Goal: Task Accomplishment & Management: Complete application form

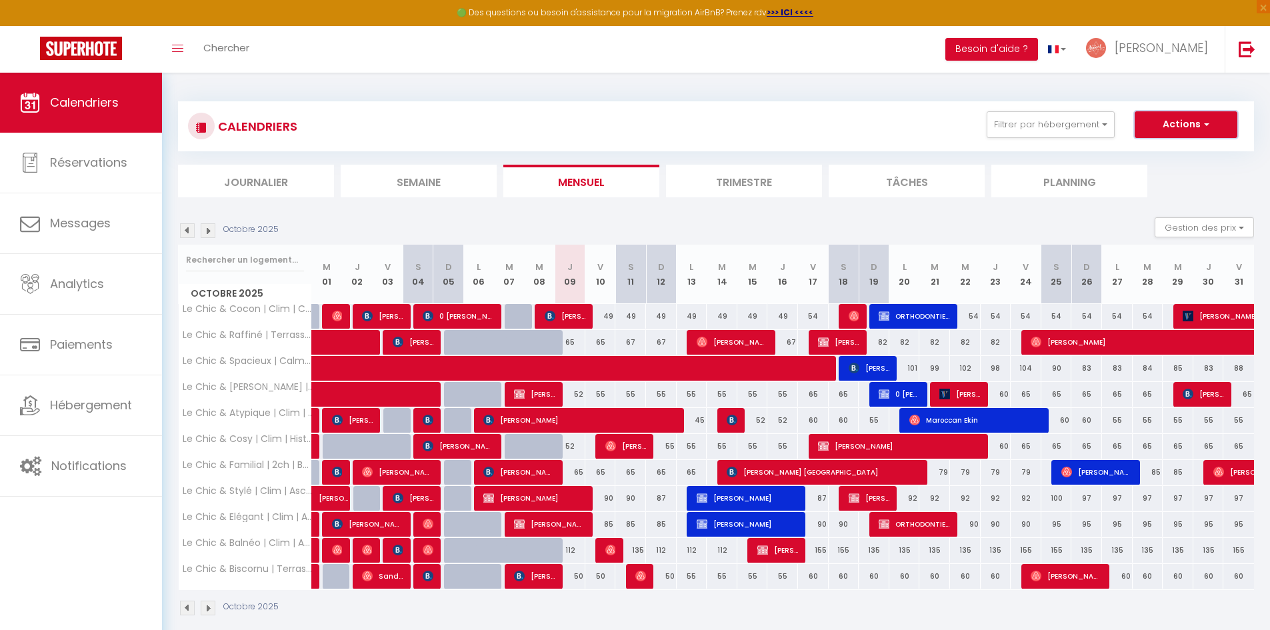
click at [1146, 123] on button "Actions" at bounding box center [1186, 124] width 103 height 27
click at [1142, 151] on link "Nouvelle réservation" at bounding box center [1172, 155] width 116 height 20
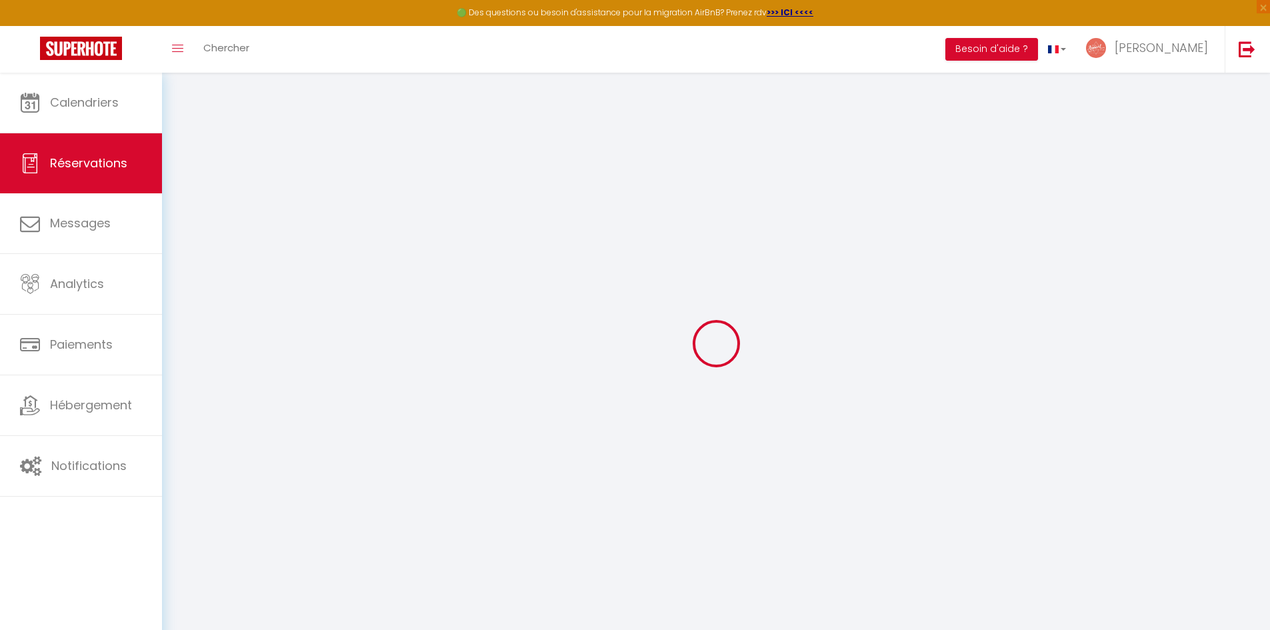
select select
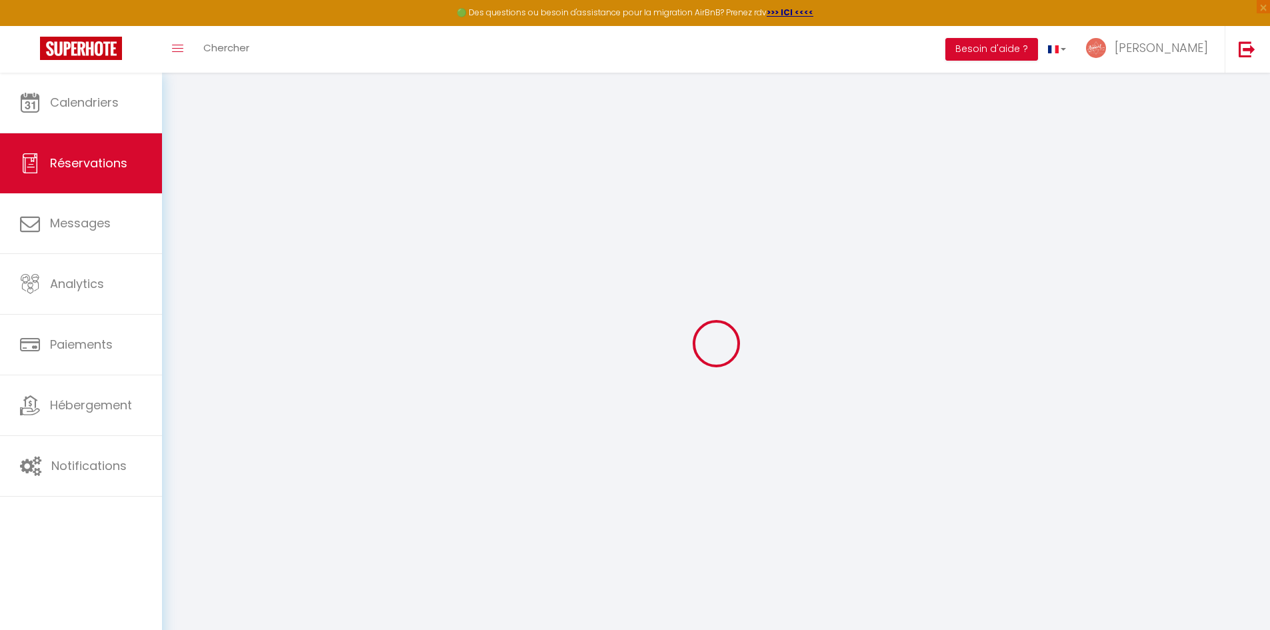
select select
checkbox input "false"
select select
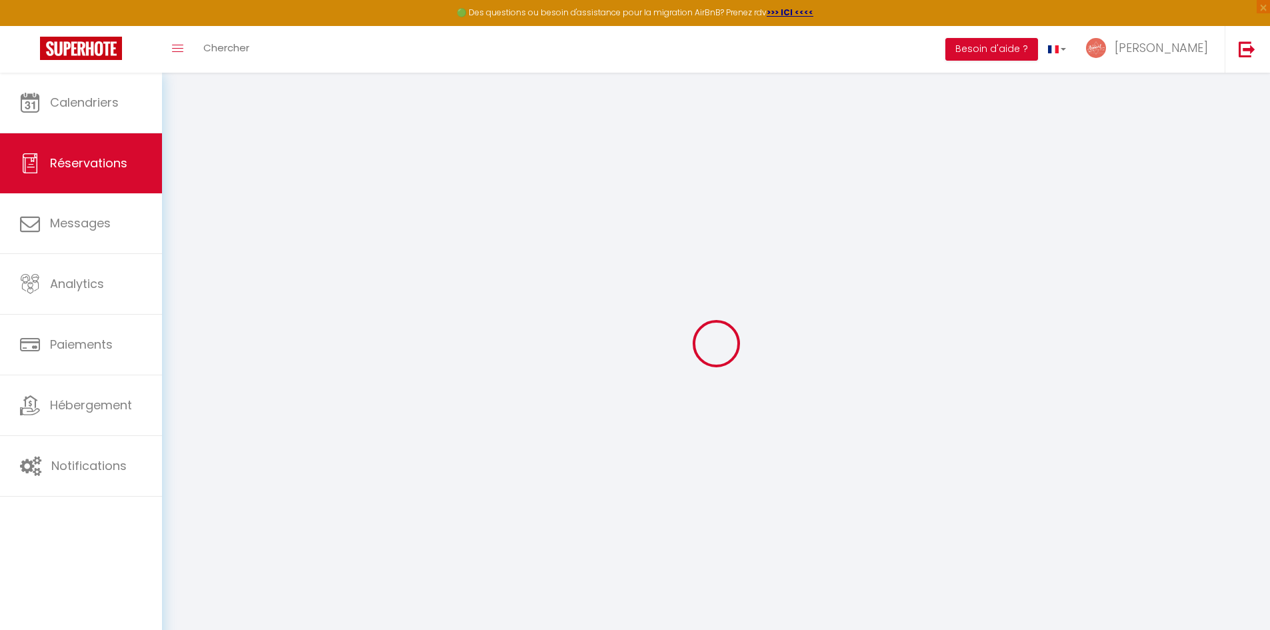
select select
checkbox input "false"
select select
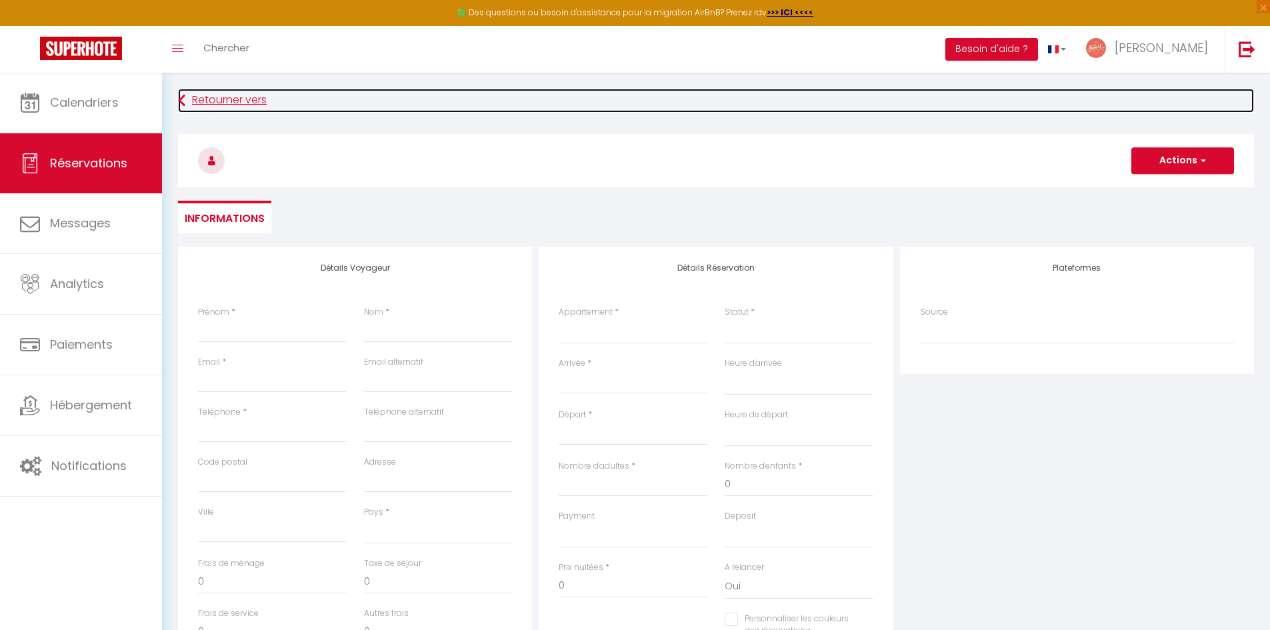
click at [240, 100] on link "Retourner vers" at bounding box center [716, 101] width 1076 height 24
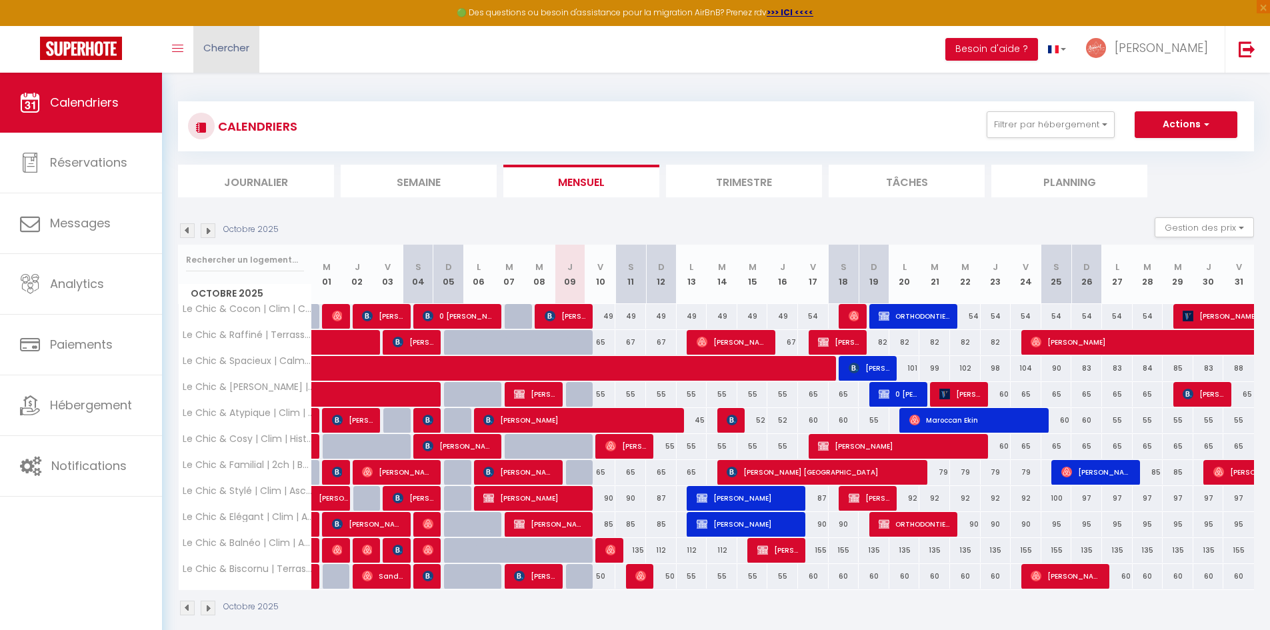
click at [236, 55] on link "Chercher" at bounding box center [226, 49] width 66 height 47
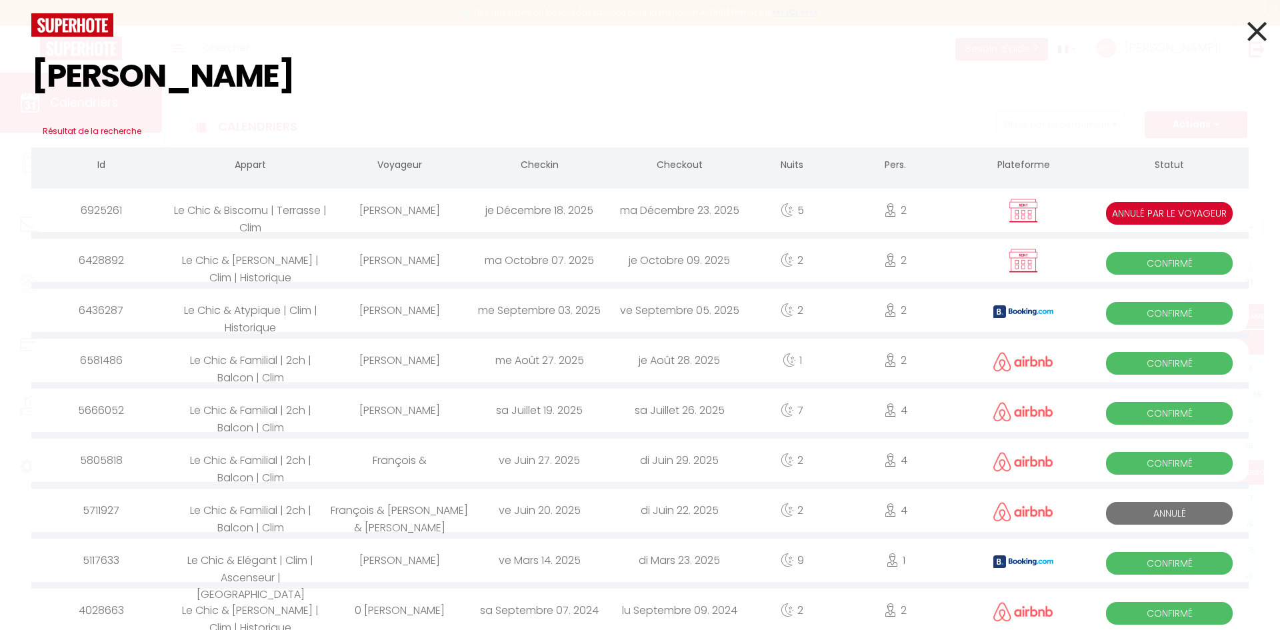
type input "[PERSON_NAME]"
click at [493, 209] on div "je Décembre 18. 2025" at bounding box center [539, 210] width 140 height 43
select select
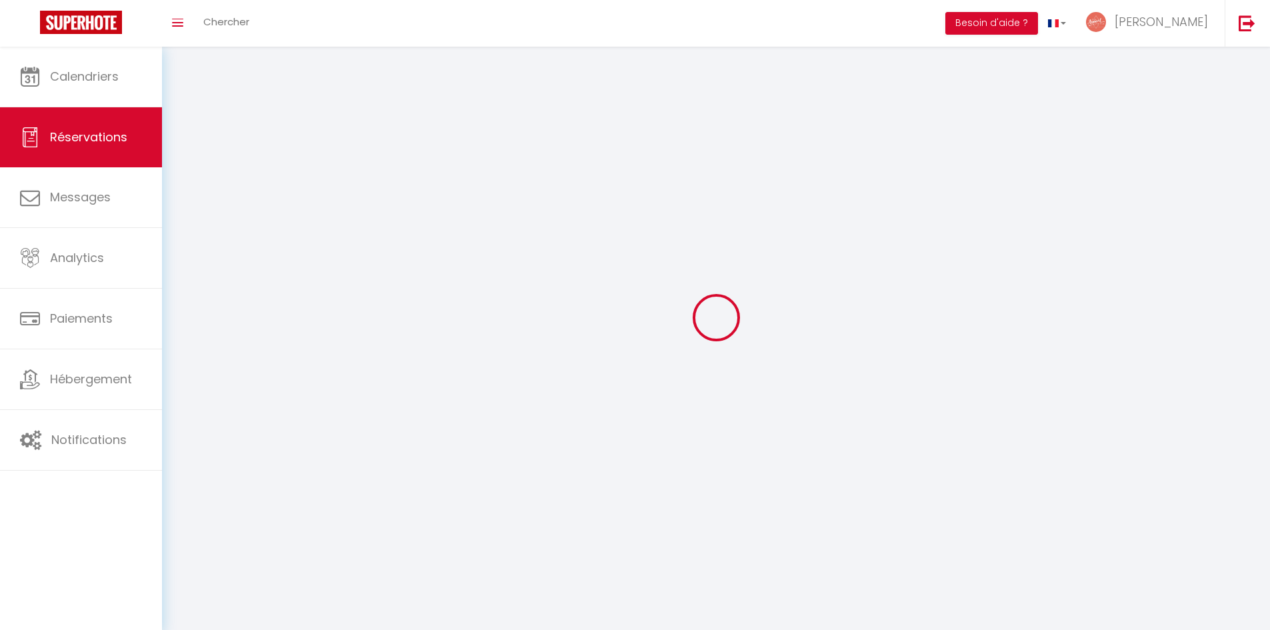
select select
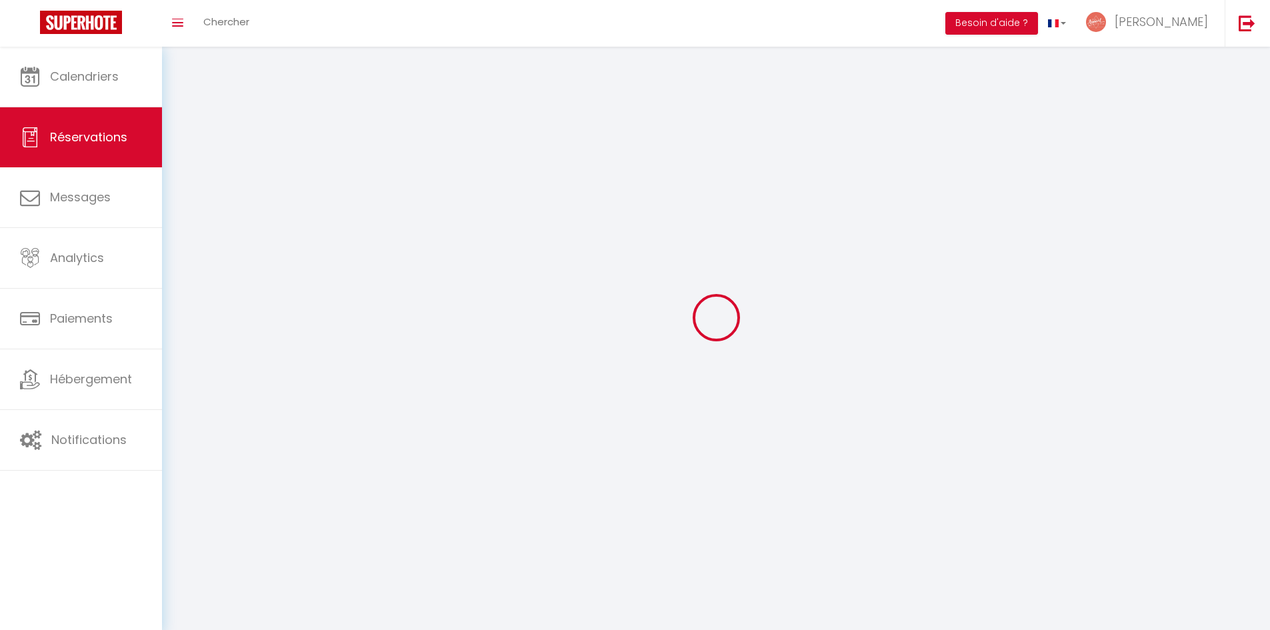
select select
checkbox input "false"
select select
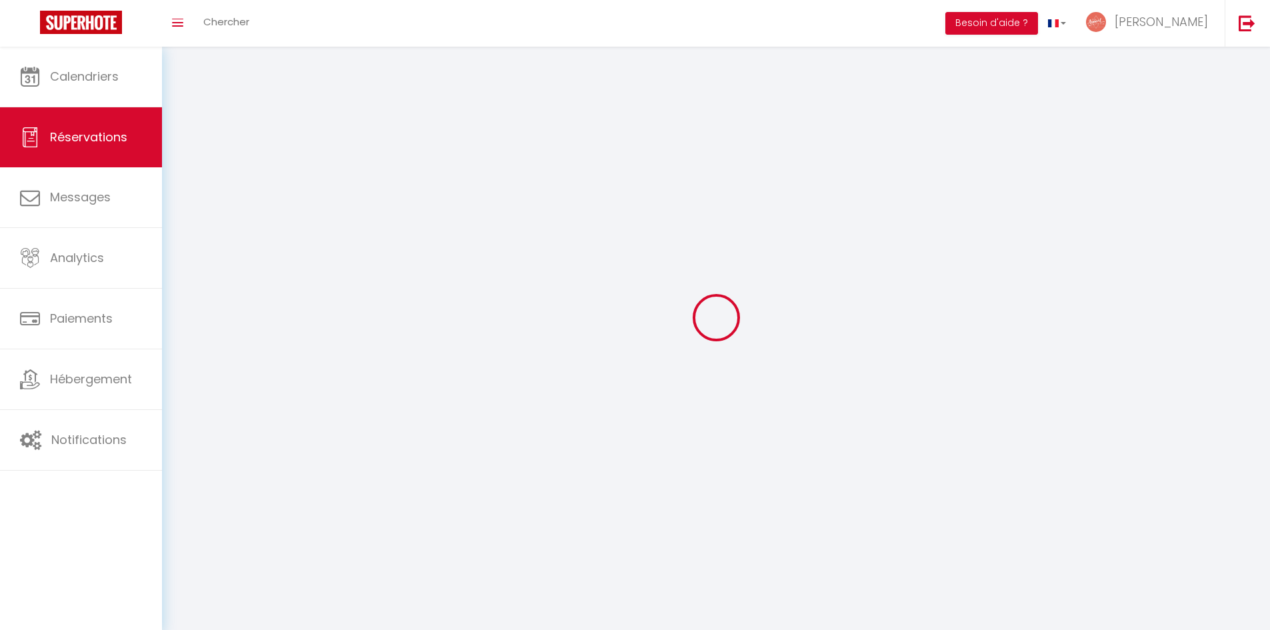
select select
checkbox input "false"
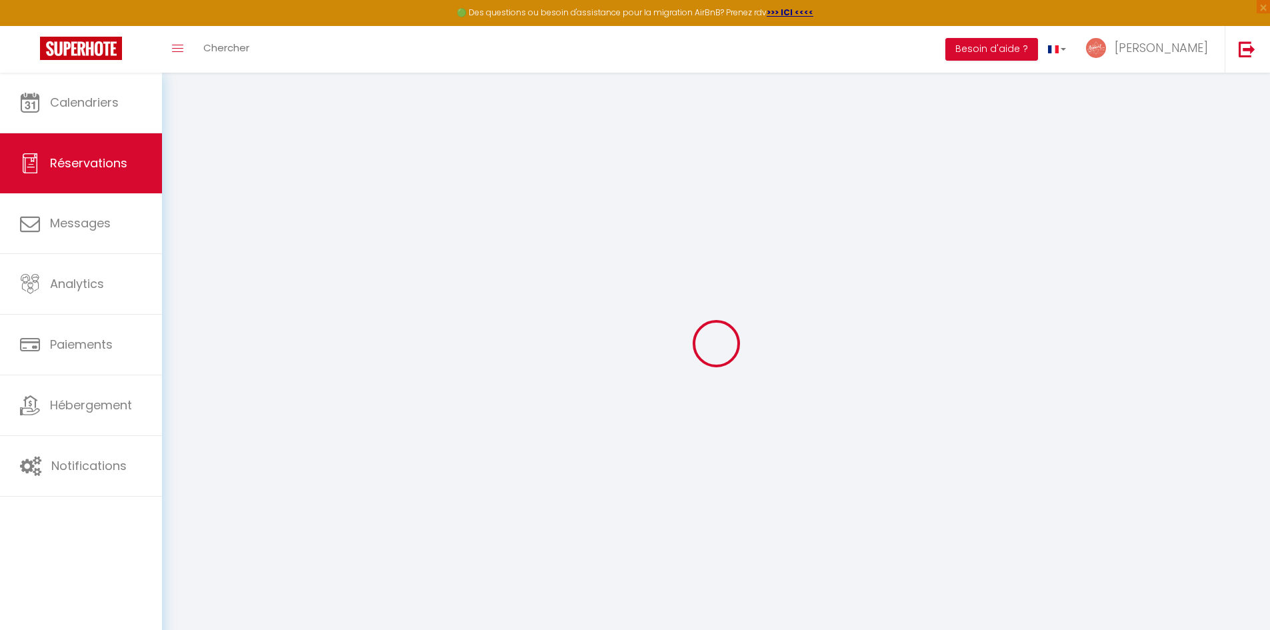
select select
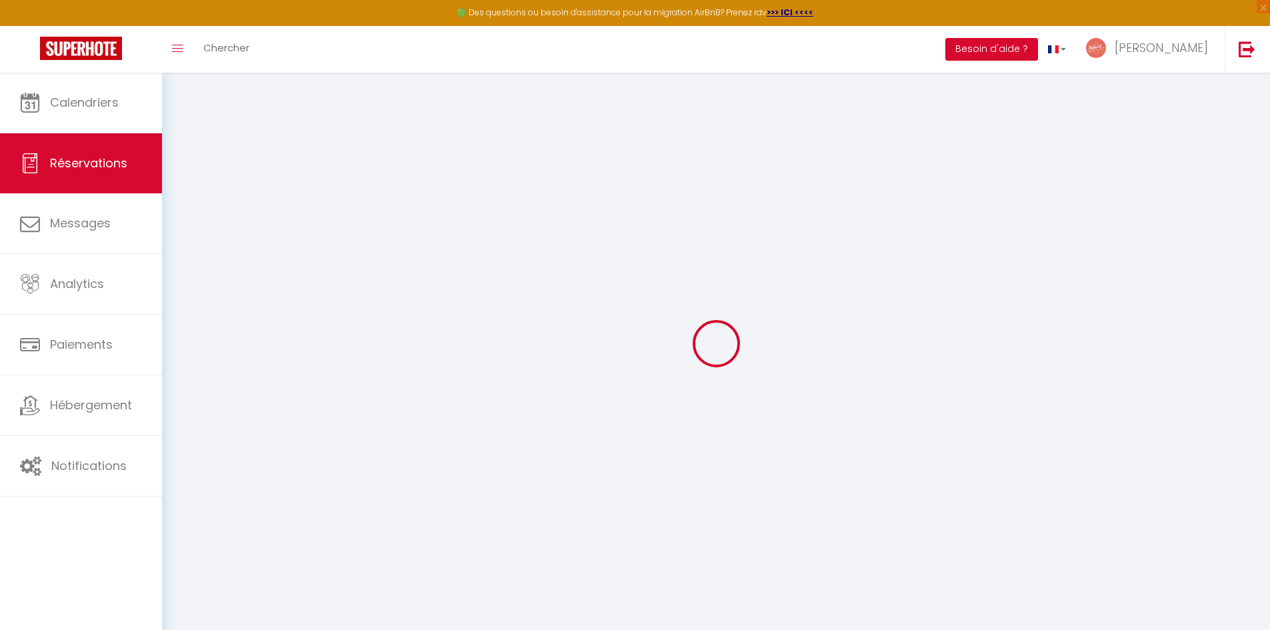
select select
checkbox input "false"
select select
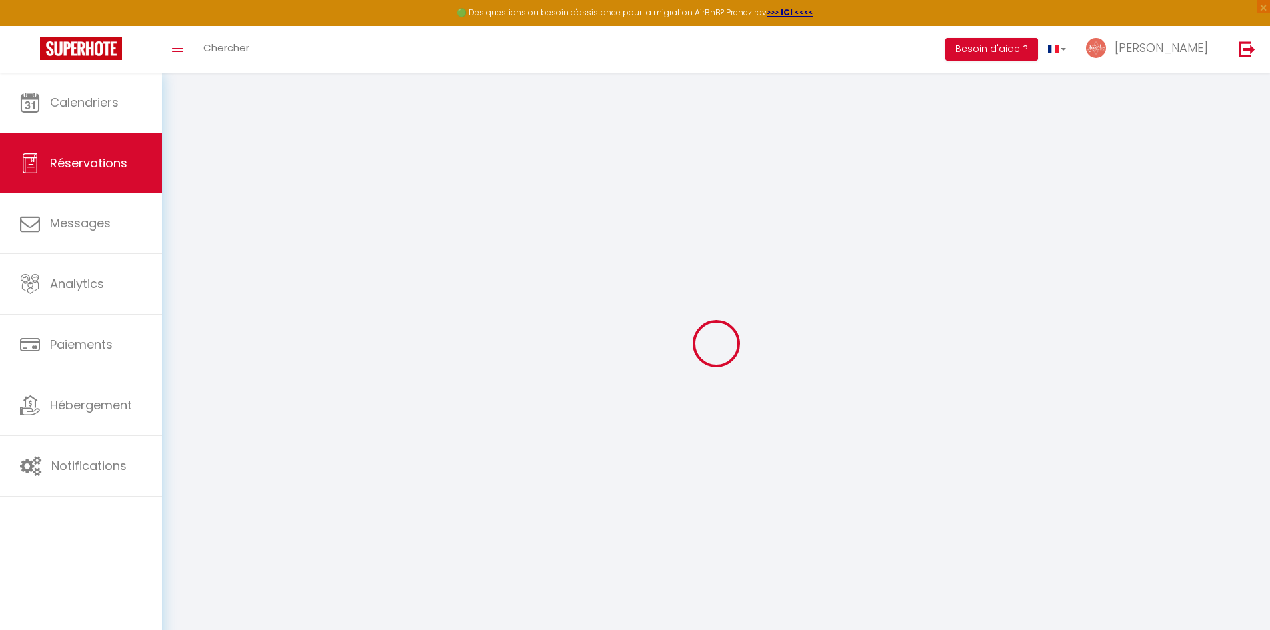
select select
checkbox input "false"
select select
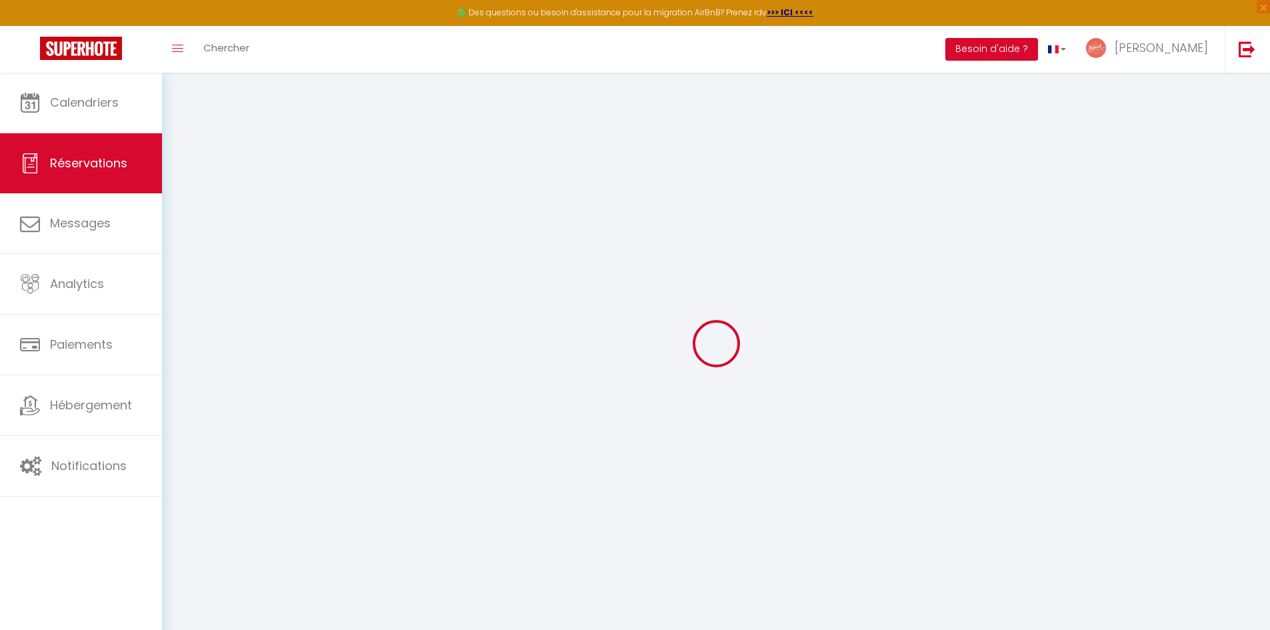
type input "[PERSON_NAME]"
type input "clerc"
type input "[EMAIL_ADDRESS][DOMAIN_NAME]"
type input "000000000"
select select "FR"
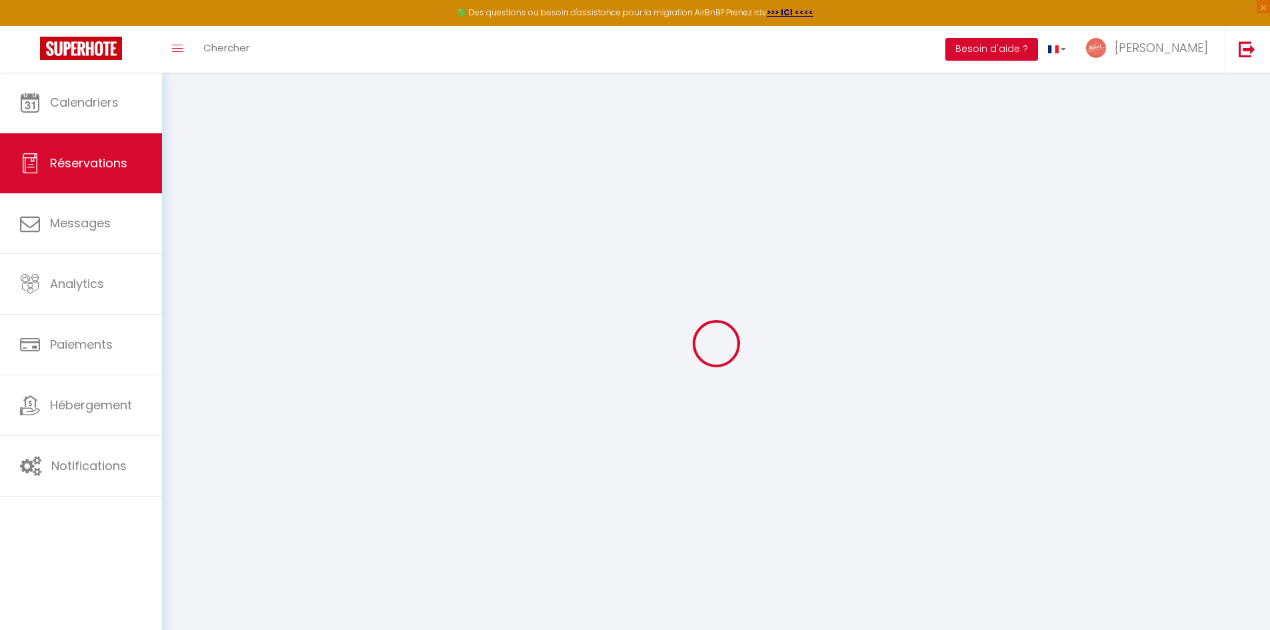
select select "51626"
select select "5"
type input "Jeu 18 Décembre 2025"
select select
type input "[DATE]"
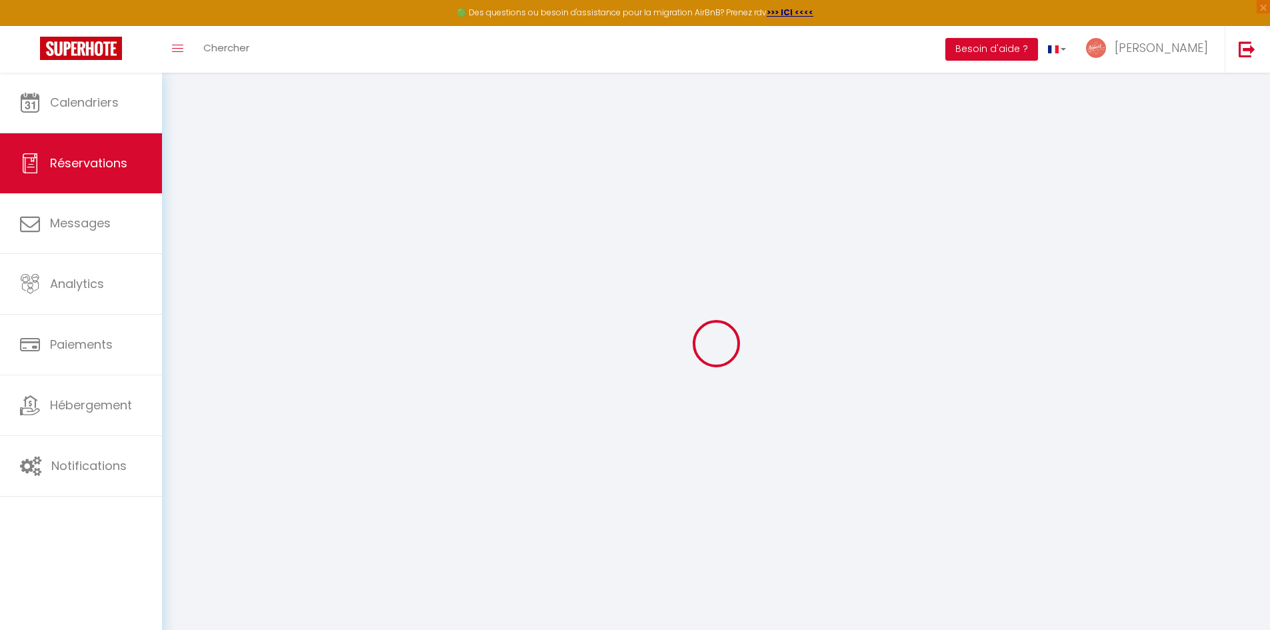
select select
type input "2"
select select "10"
select select "14"
type input "267"
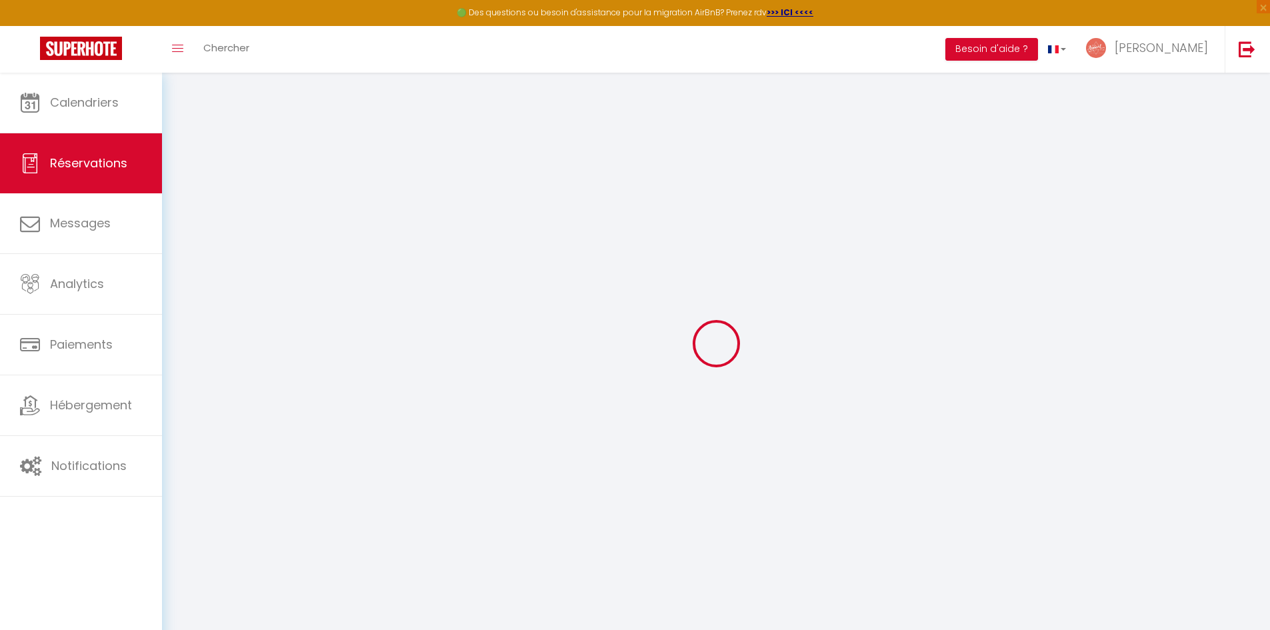
checkbox input "false"
type input "305.3"
type input "0"
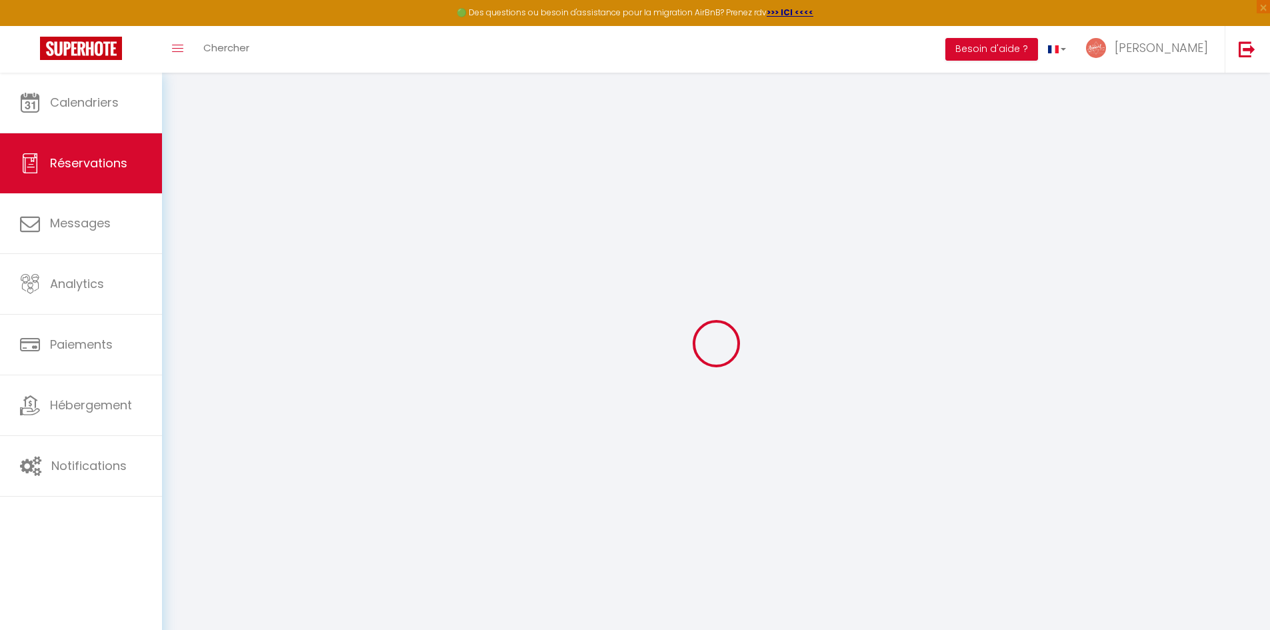
select select
checkbox input "false"
select select
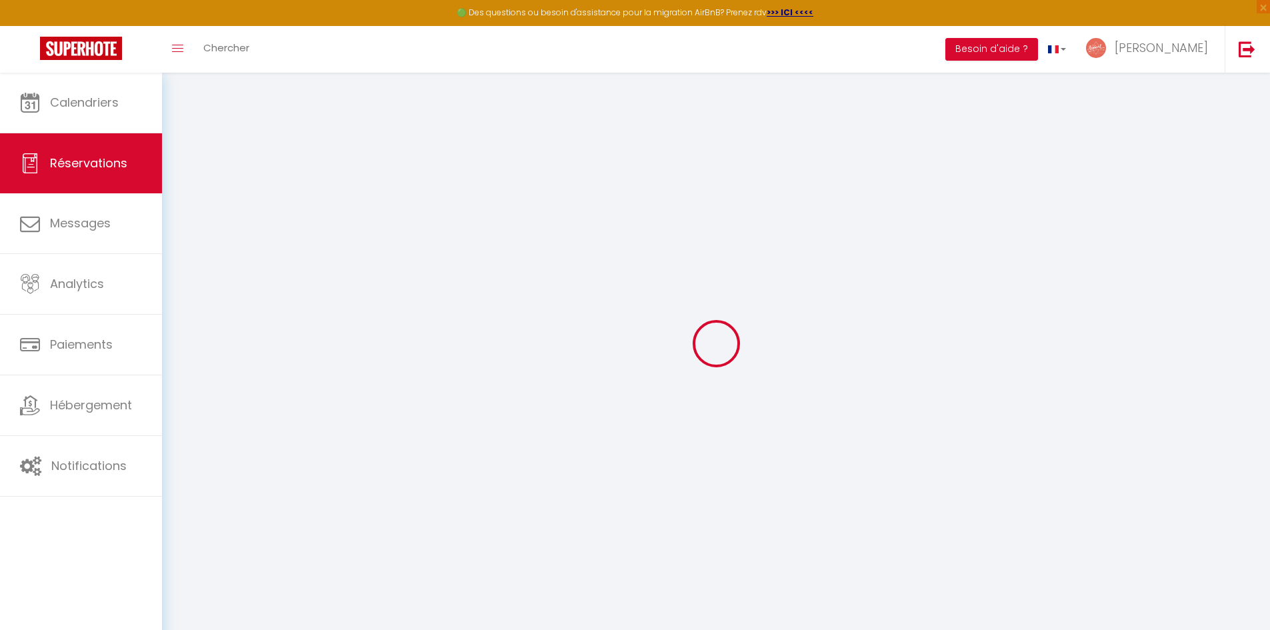
checkbox input "false"
select select
checkbox input "false"
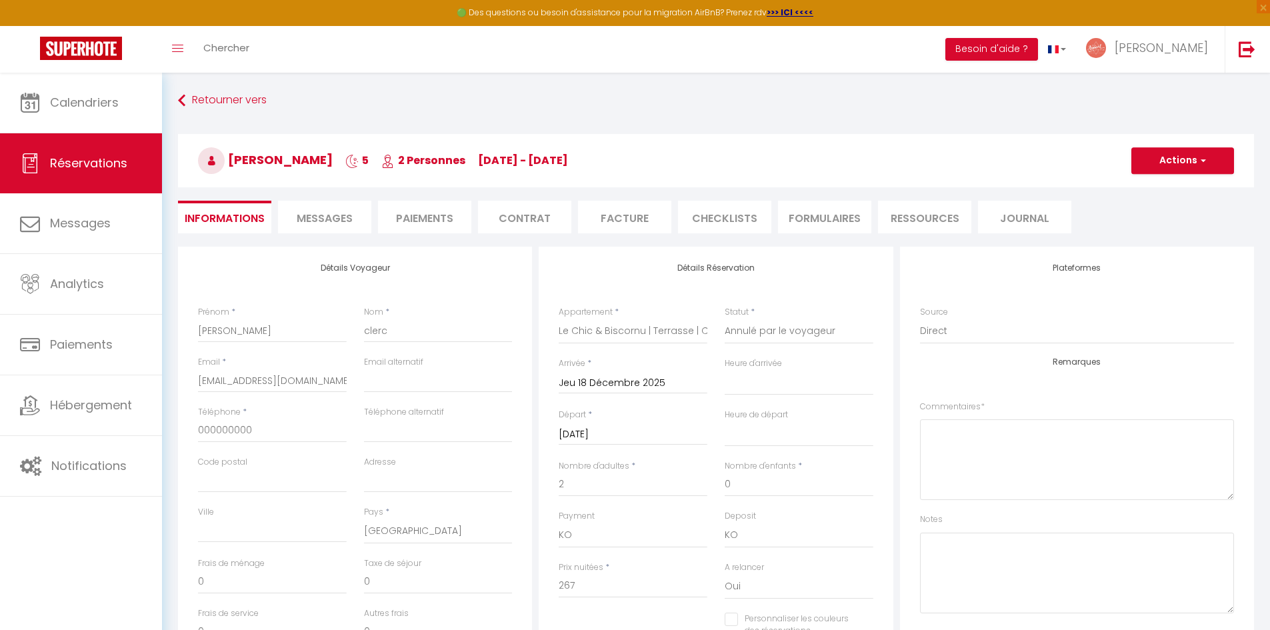
type input "30"
type input "8.3"
select select
checkbox input "false"
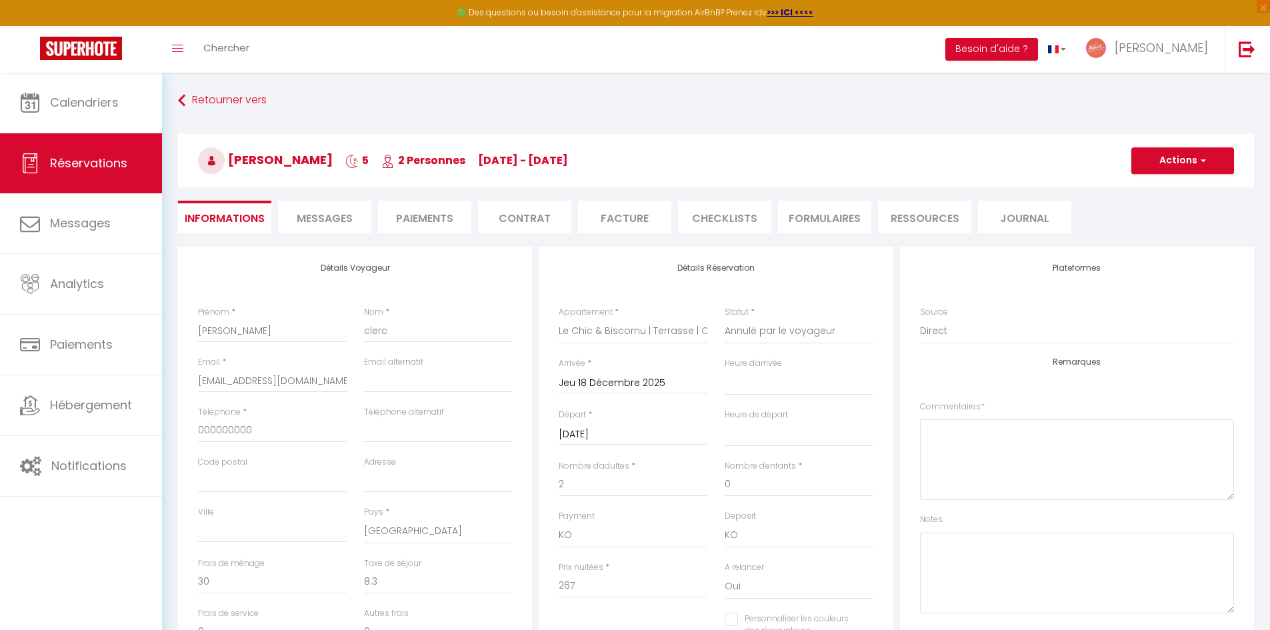
select select
click at [764, 329] on select "Confirmé Non Confirmé [PERSON_NAME] par le voyageur No Show Request" at bounding box center [799, 331] width 149 height 25
select select "1"
click at [725, 319] on select "Confirmé Non Confirmé [PERSON_NAME] par le voyageur No Show Request" at bounding box center [799, 331] width 149 height 25
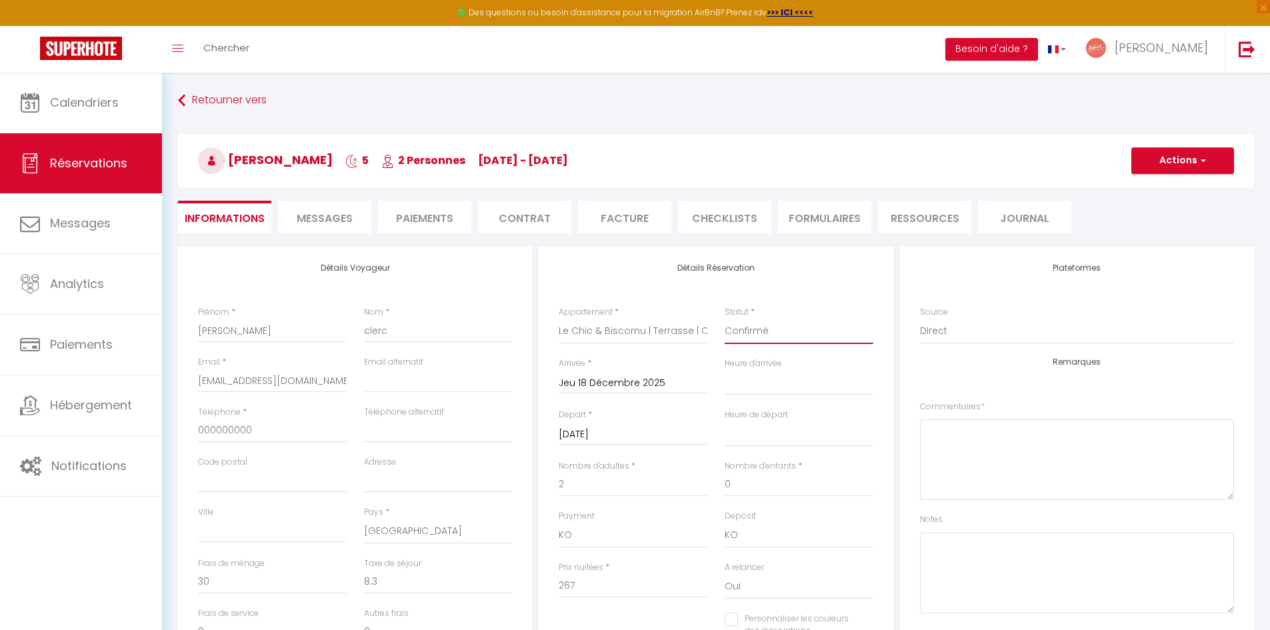
select select
checkbox input "false"
click at [1177, 165] on button "Actions" at bounding box center [1182, 160] width 103 height 27
click at [1163, 189] on link "Enregistrer" at bounding box center [1169, 189] width 105 height 17
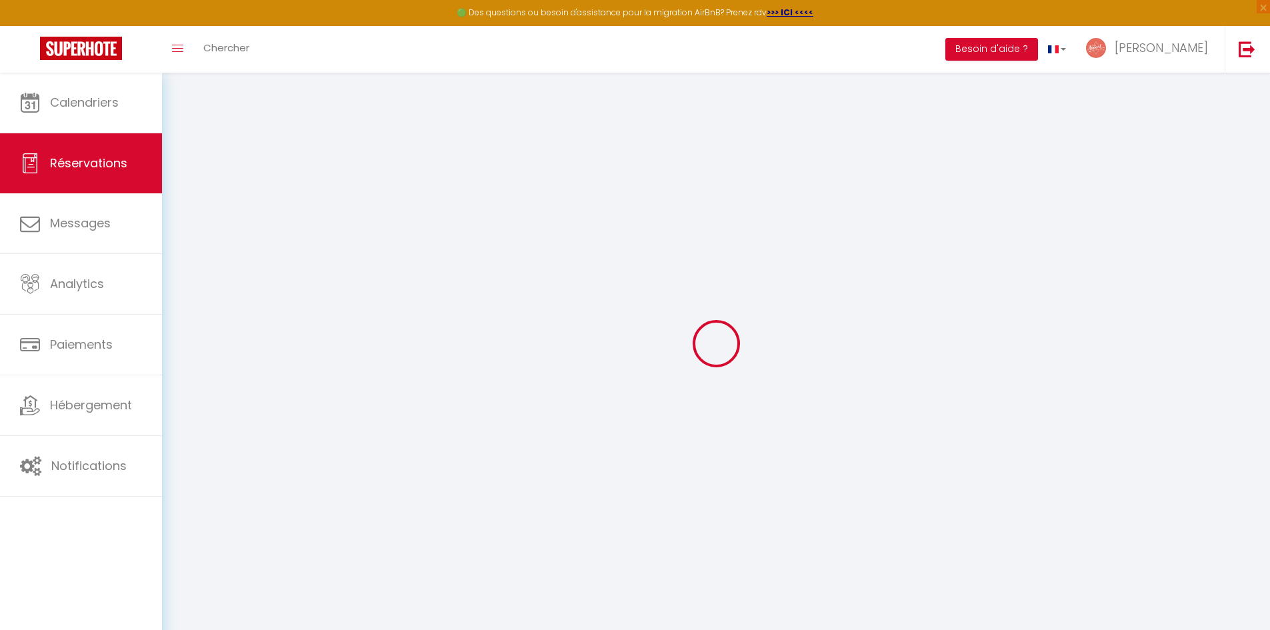
select select "not_cancelled"
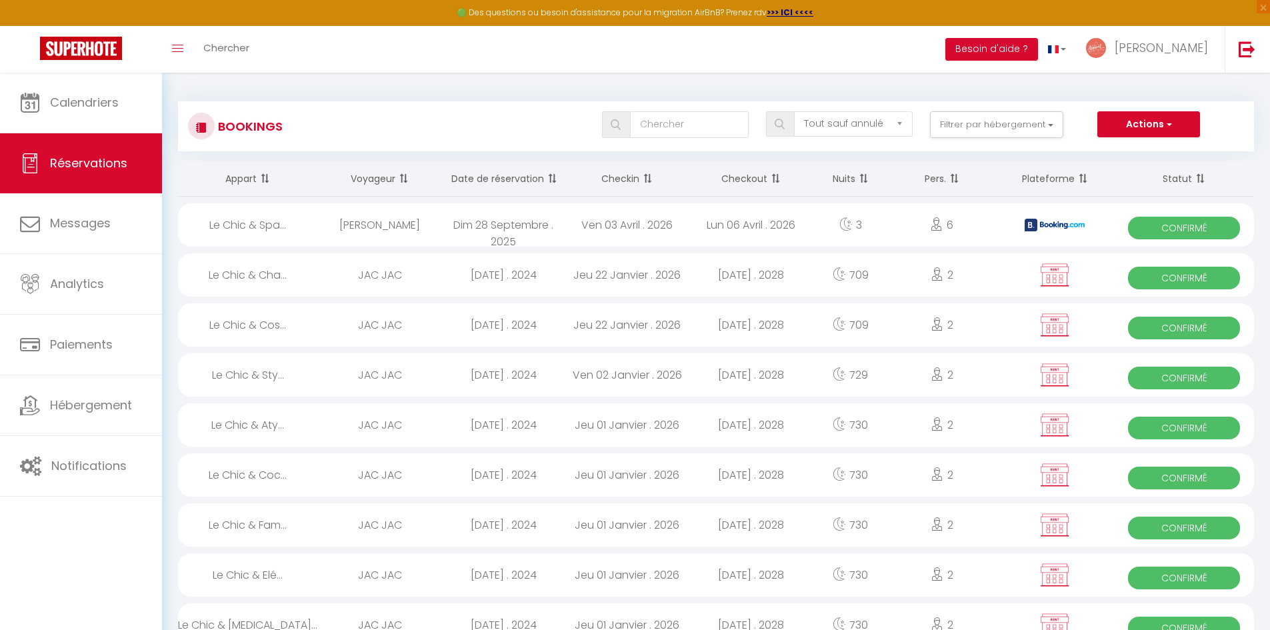
click at [393, 43] on div "Toggle menubar Chercher BUTTON Besoin d'aide ? [PERSON_NAME] Équipe" at bounding box center [678, 49] width 1163 height 47
click at [258, 39] on link "Chercher" at bounding box center [226, 49] width 66 height 47
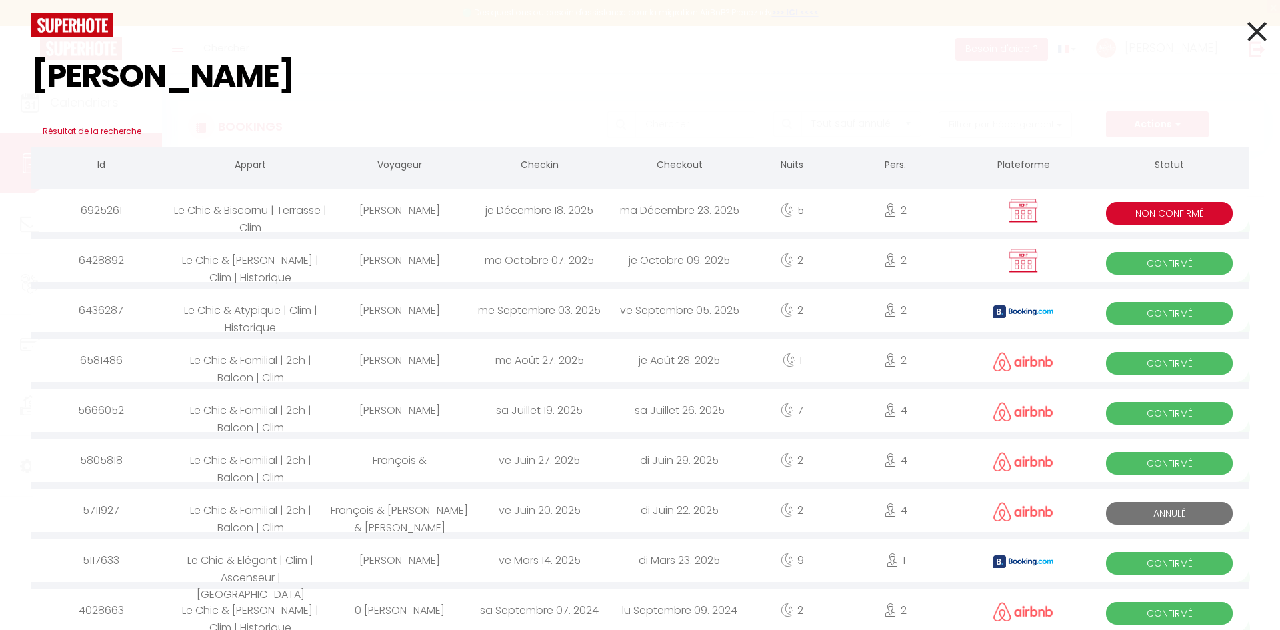
type input "[PERSON_NAME]"
click at [391, 215] on div "[PERSON_NAME]" at bounding box center [399, 210] width 140 height 43
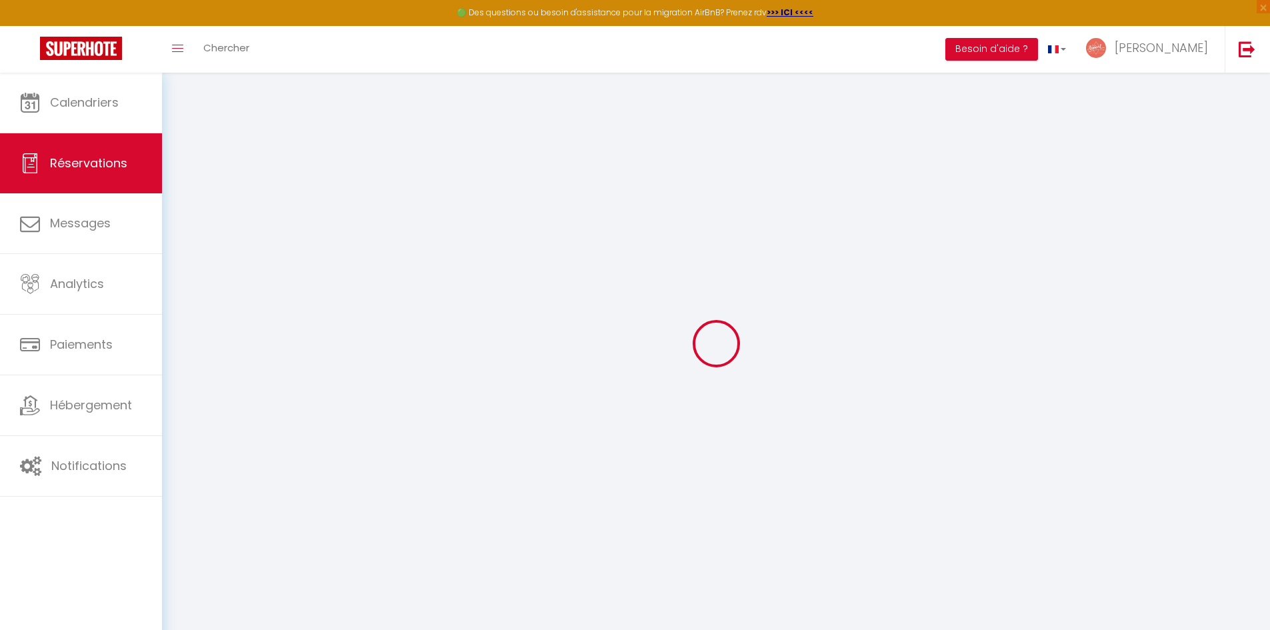
type input "[PERSON_NAME]"
type input "clerc"
type input "[EMAIL_ADDRESS][DOMAIN_NAME]"
type input "000000000"
select select "FR"
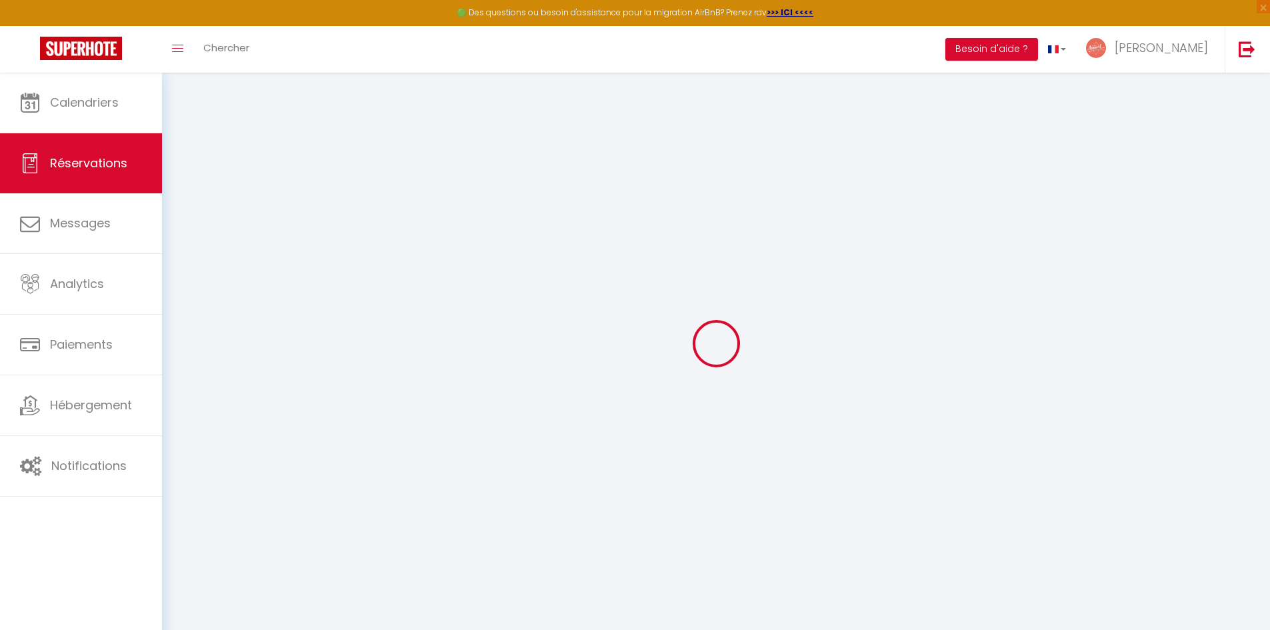
select select "51626"
select select "1"
type input "Jeu 18 Décembre 2025"
select select
type input "[DATE]"
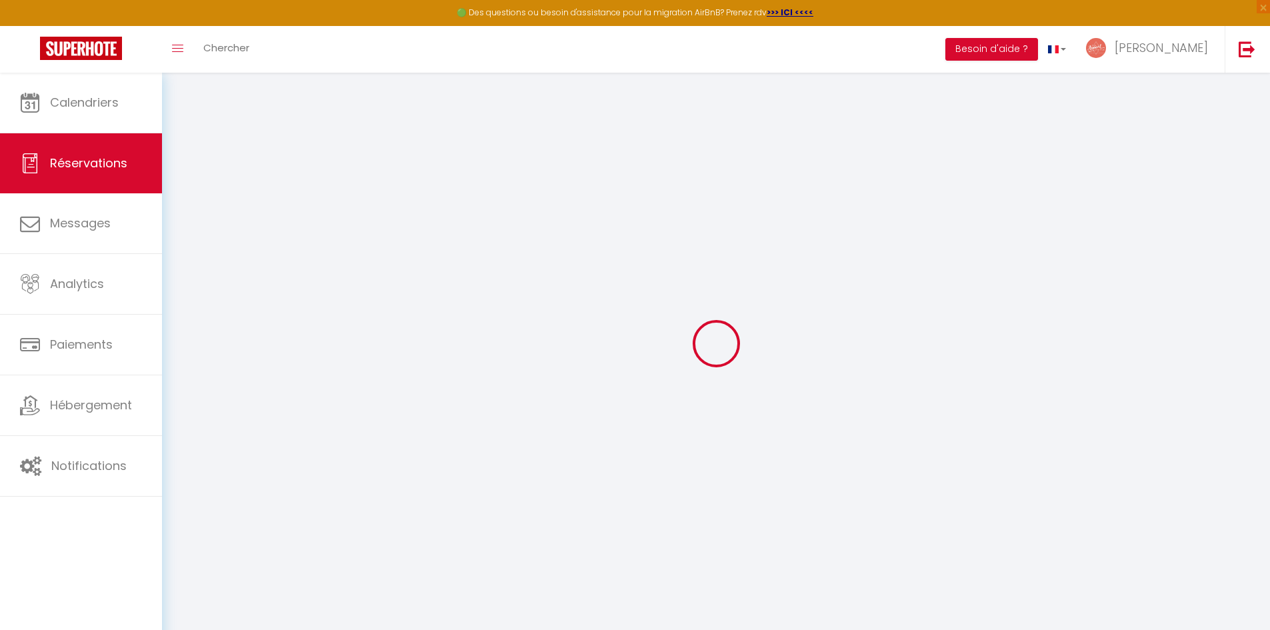
select select
type input "2"
select select "10"
select select
type input "267"
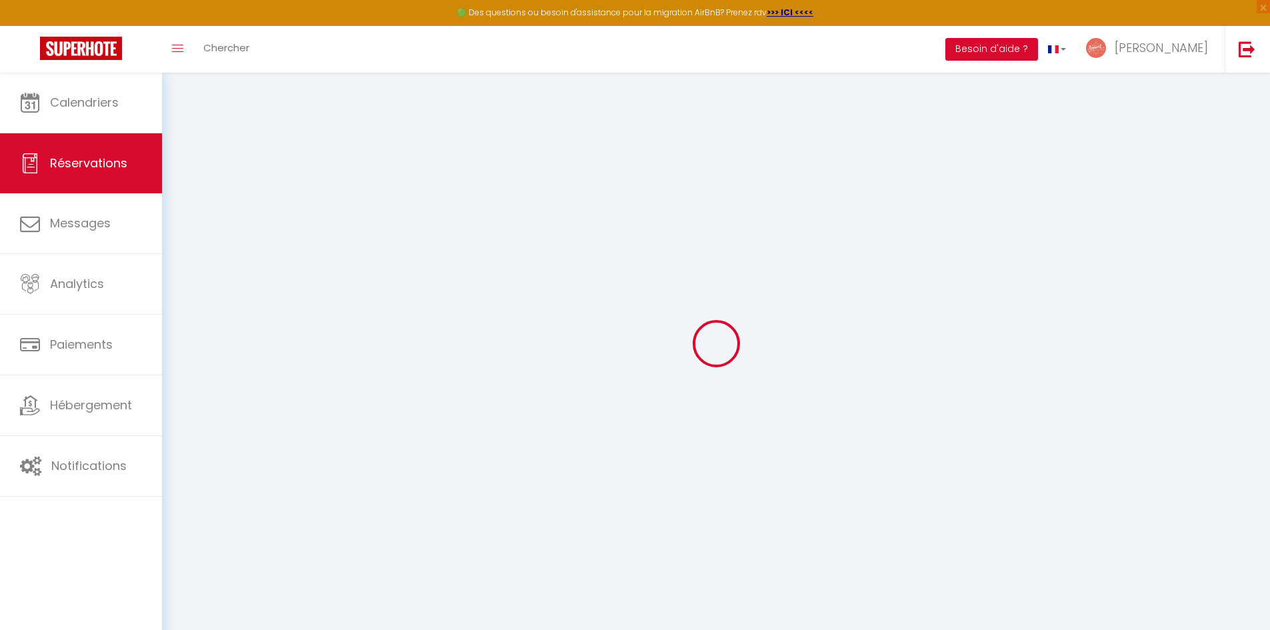
checkbox input "false"
type input "305.3"
type input "0"
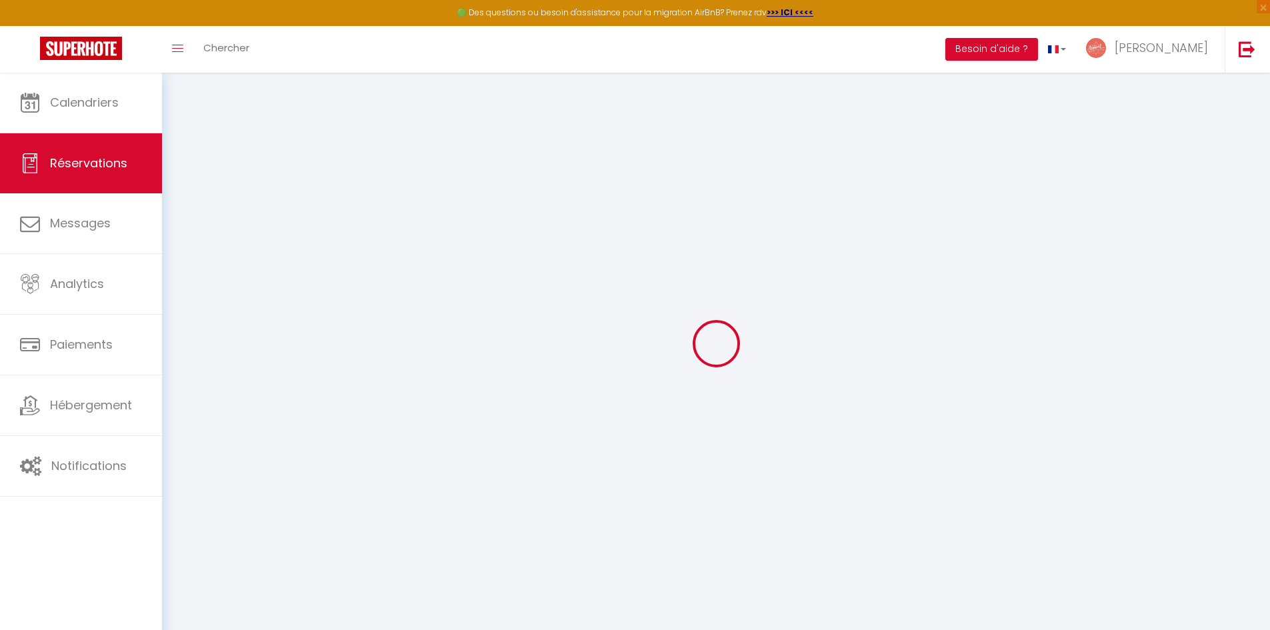
select select
select select "14"
checkbox input "false"
select select
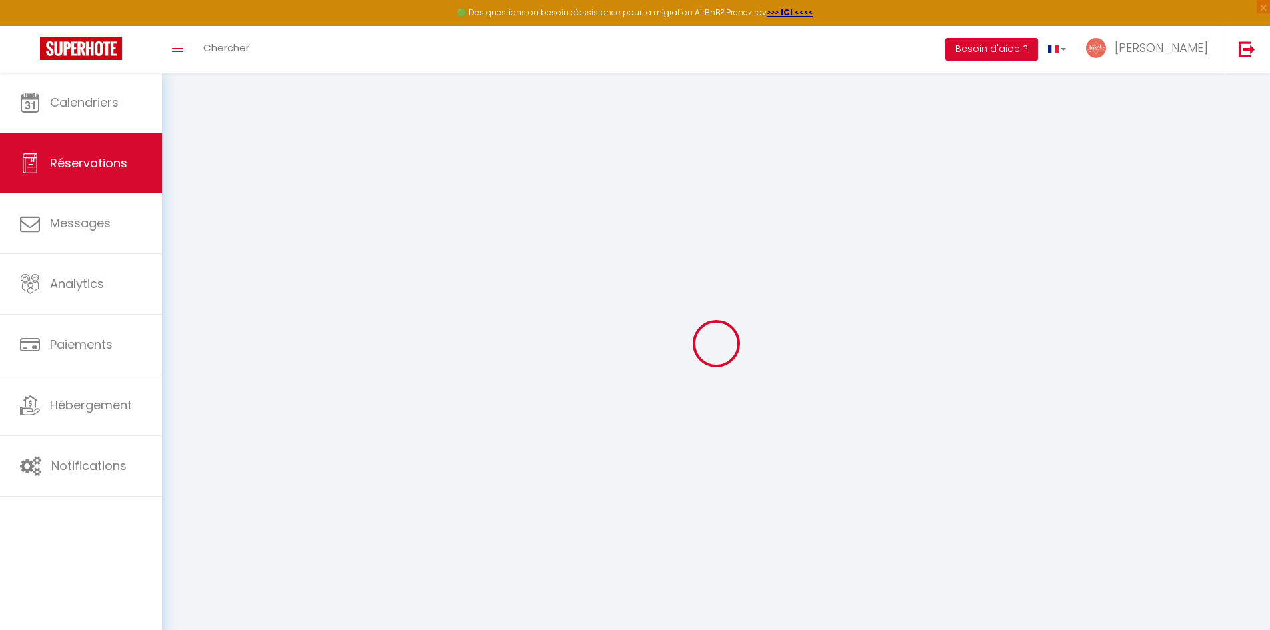
select select
checkbox input "false"
select select
checkbox input "false"
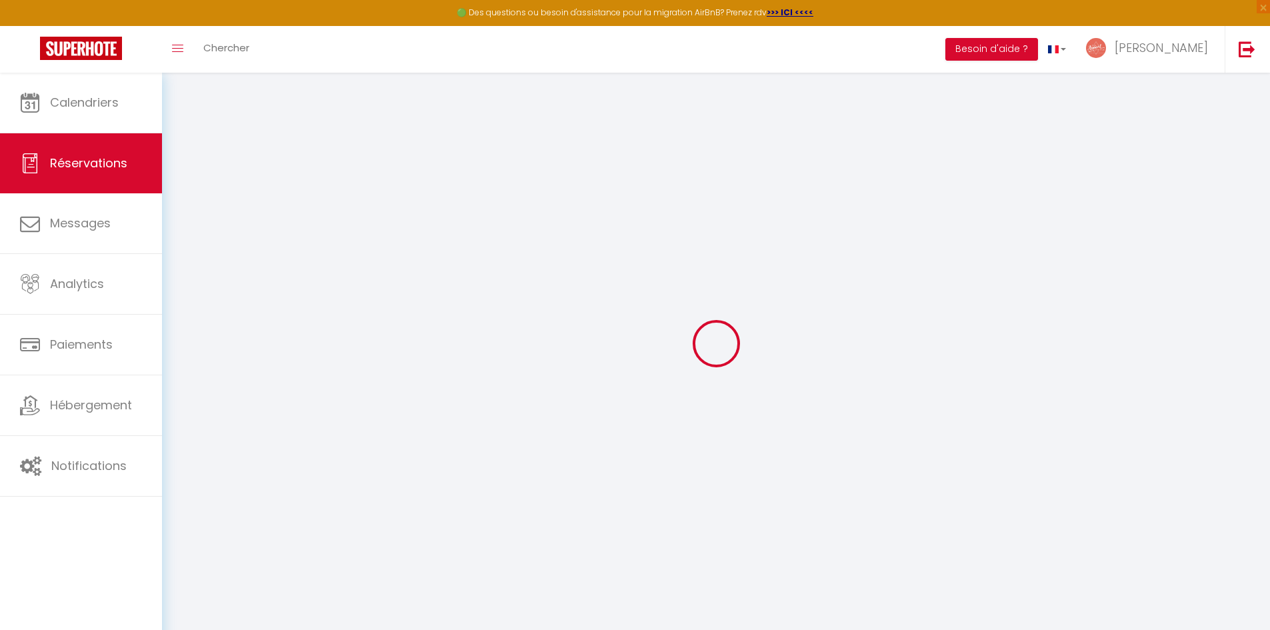
select select
checkbox input "false"
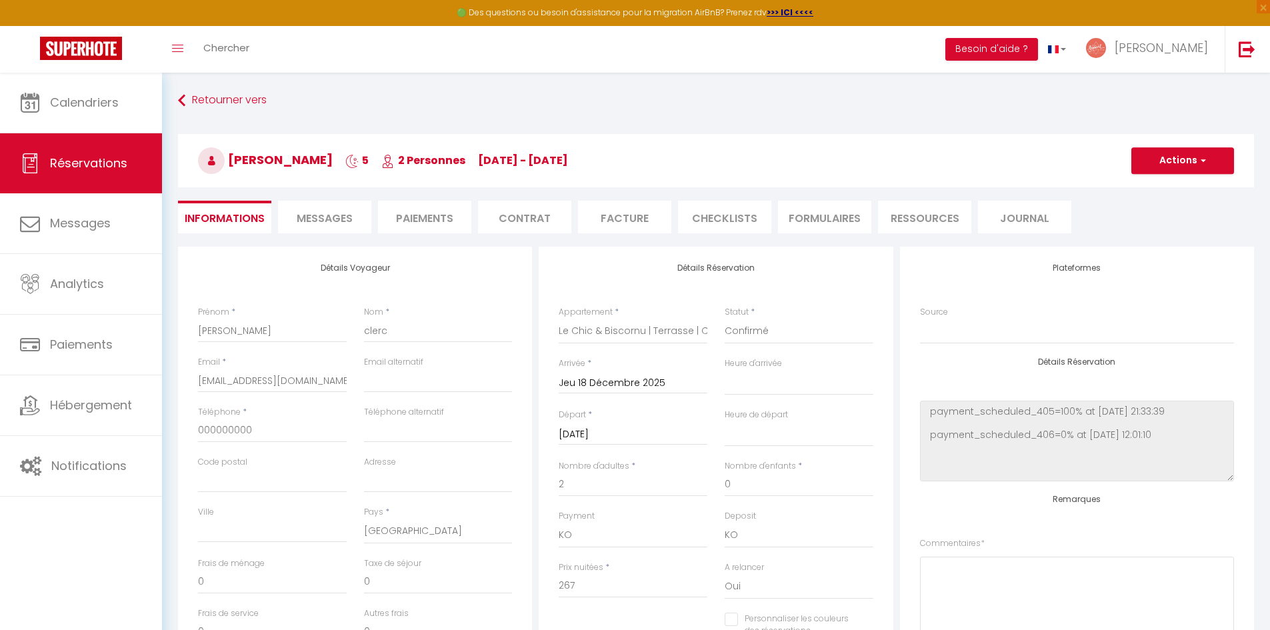
type input "30"
type input "8.3"
select select
checkbox input "false"
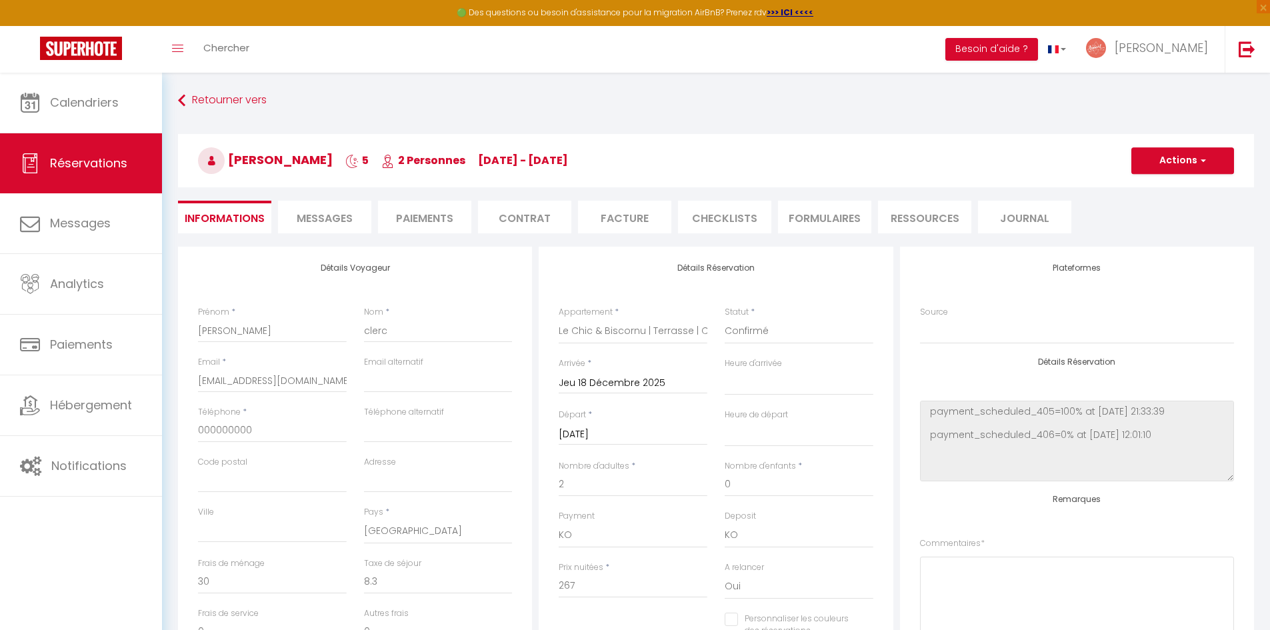
select select
click at [807, 322] on select "Confirmé Non Confirmé [PERSON_NAME] par le voyageur No Show Request" at bounding box center [799, 331] width 149 height 25
select select "5"
click at [725, 319] on select "Confirmé Non Confirmé [PERSON_NAME] par le voyageur No Show Request" at bounding box center [799, 331] width 149 height 25
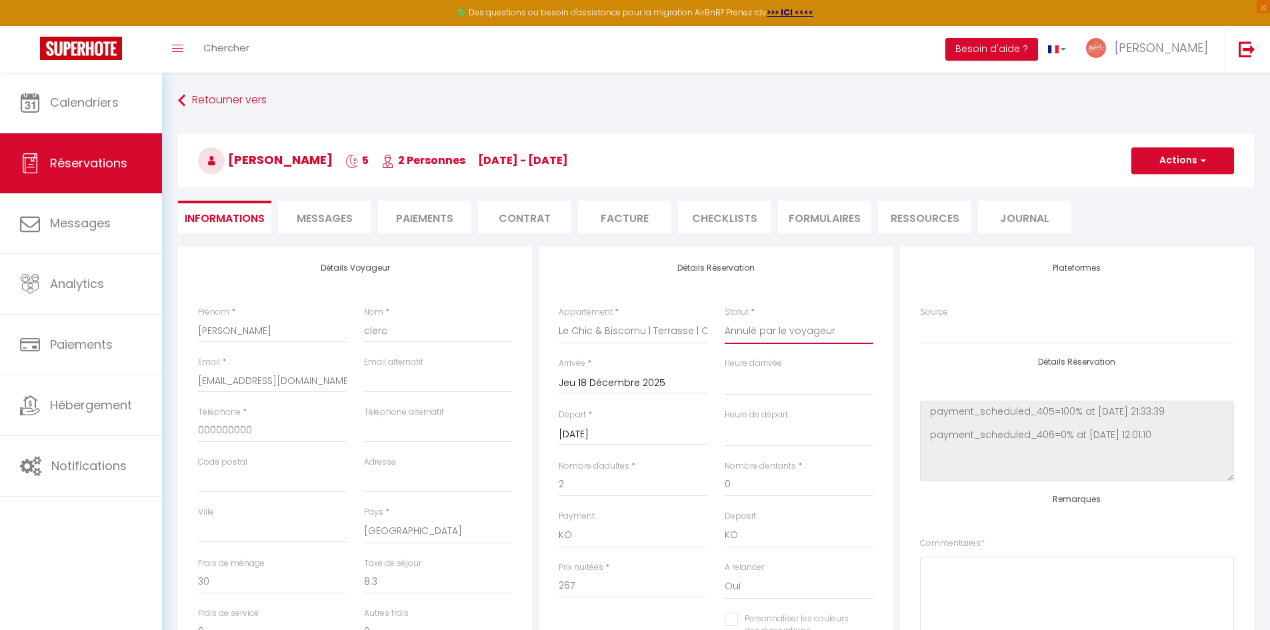
select select
checkbox input "false"
click at [1164, 158] on button "Actions" at bounding box center [1182, 160] width 103 height 27
click at [1155, 186] on link "Enregistrer" at bounding box center [1169, 189] width 105 height 17
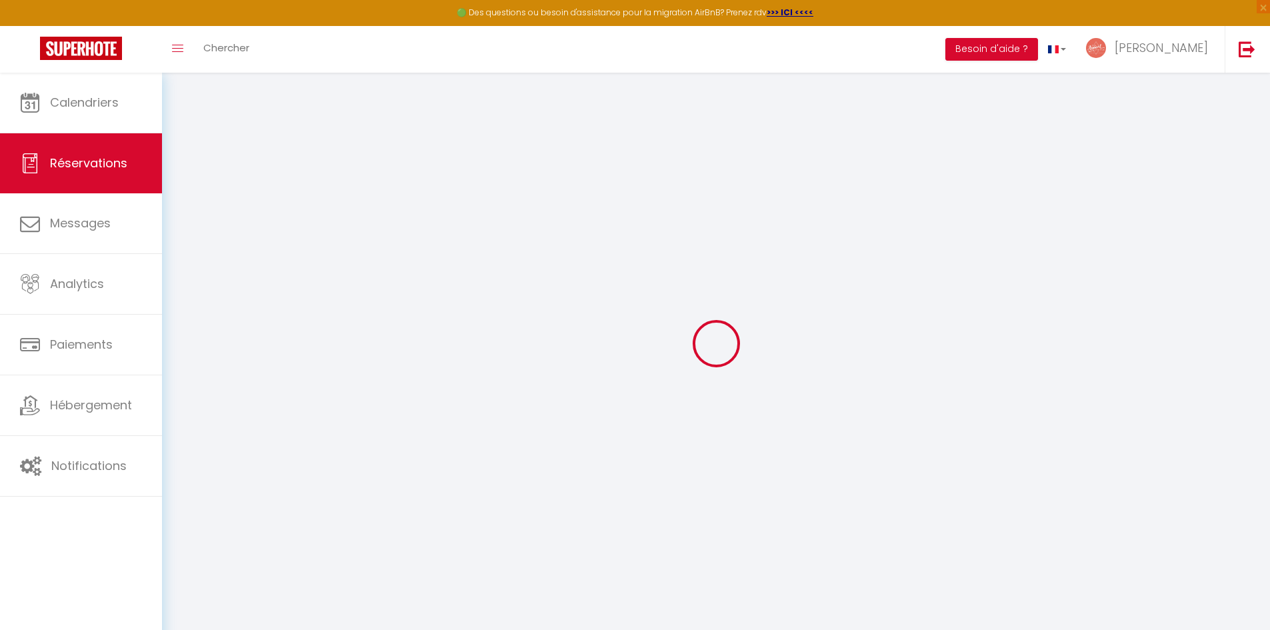
select select "not_cancelled"
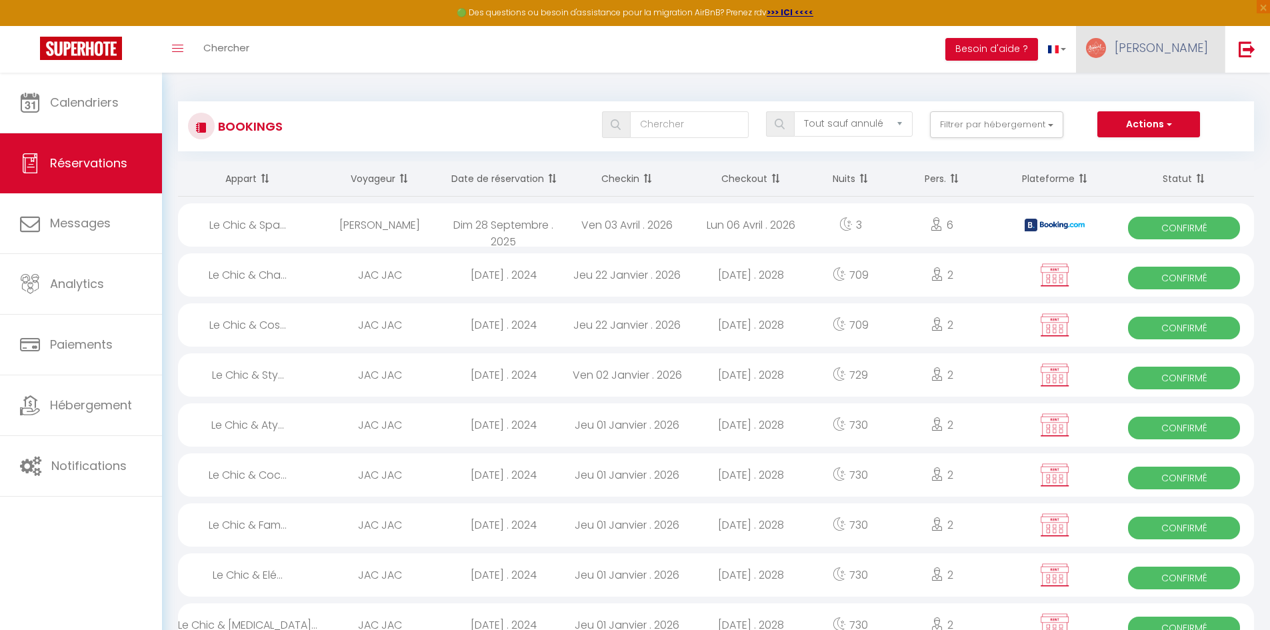
click at [1171, 57] on link "[PERSON_NAME]" at bounding box center [1150, 49] width 149 height 47
click at [1162, 85] on link "Paramètres" at bounding box center [1171, 92] width 99 height 23
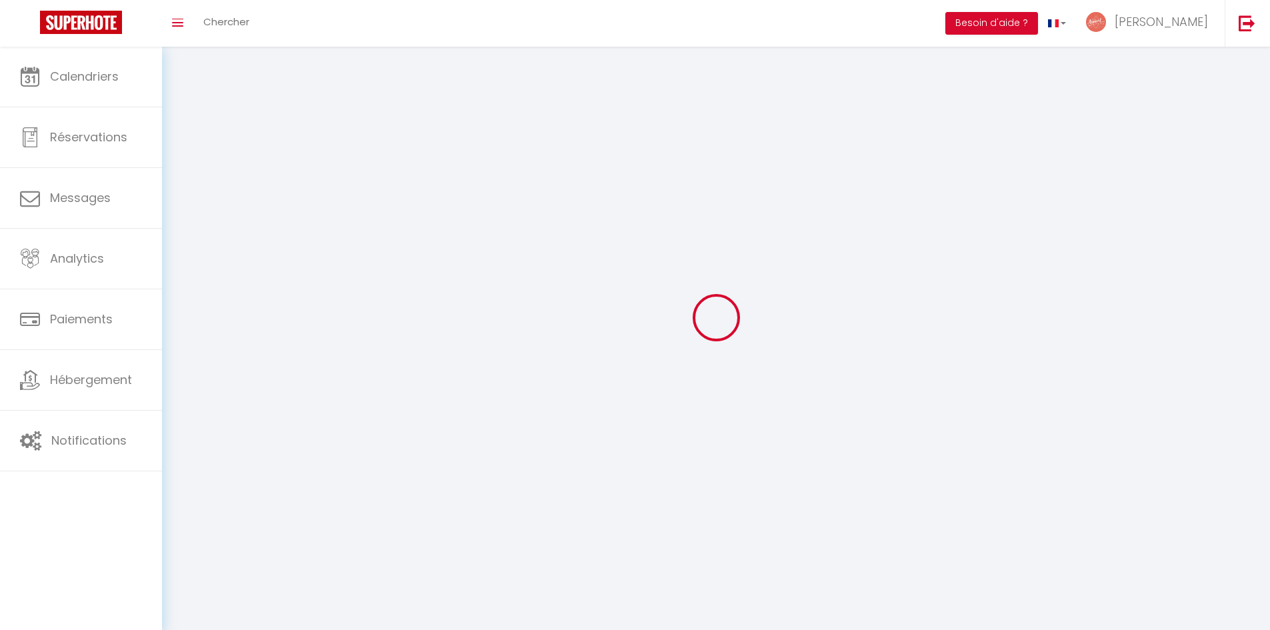
type input "[PERSON_NAME]"
type input "Clerc"
type input "07 68 61 01 30"
type input "[STREET_ADDRESS][PERSON_NAME]"
type input "24000"
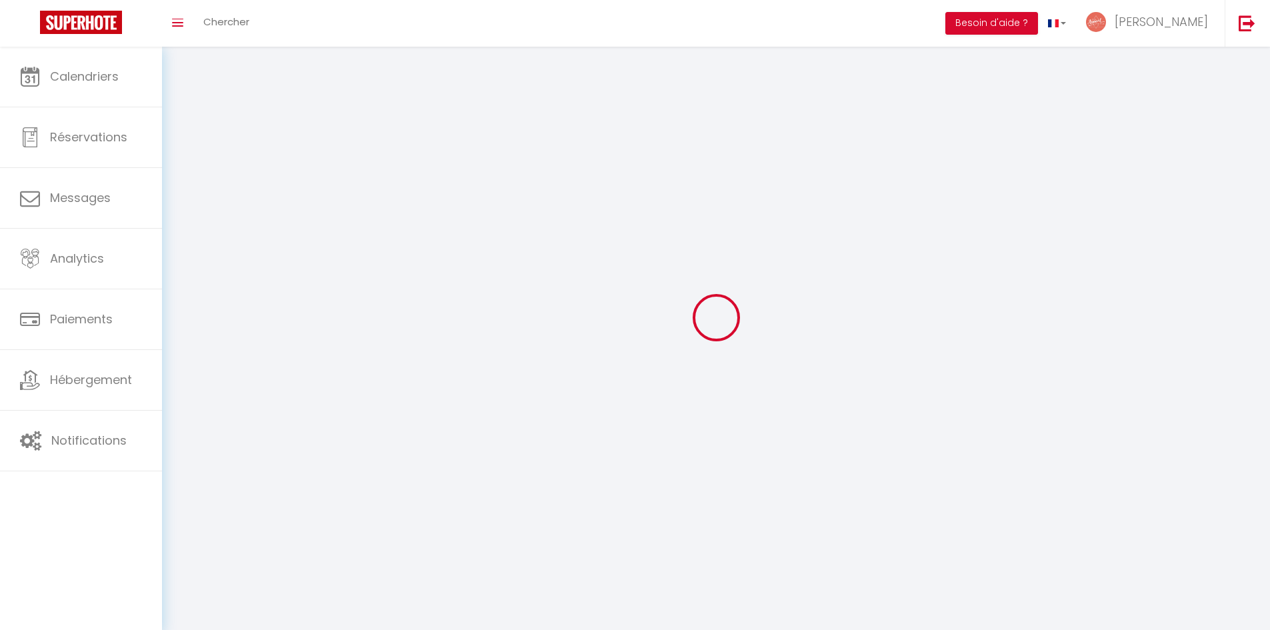
type input "Périgueux"
select select "28"
type input "9Iv7TjFXPXX2ozqWAgkYoVd8a"
type input "YueUCNgQzYDpOE9lF4fb6NDZ6"
select select "fr"
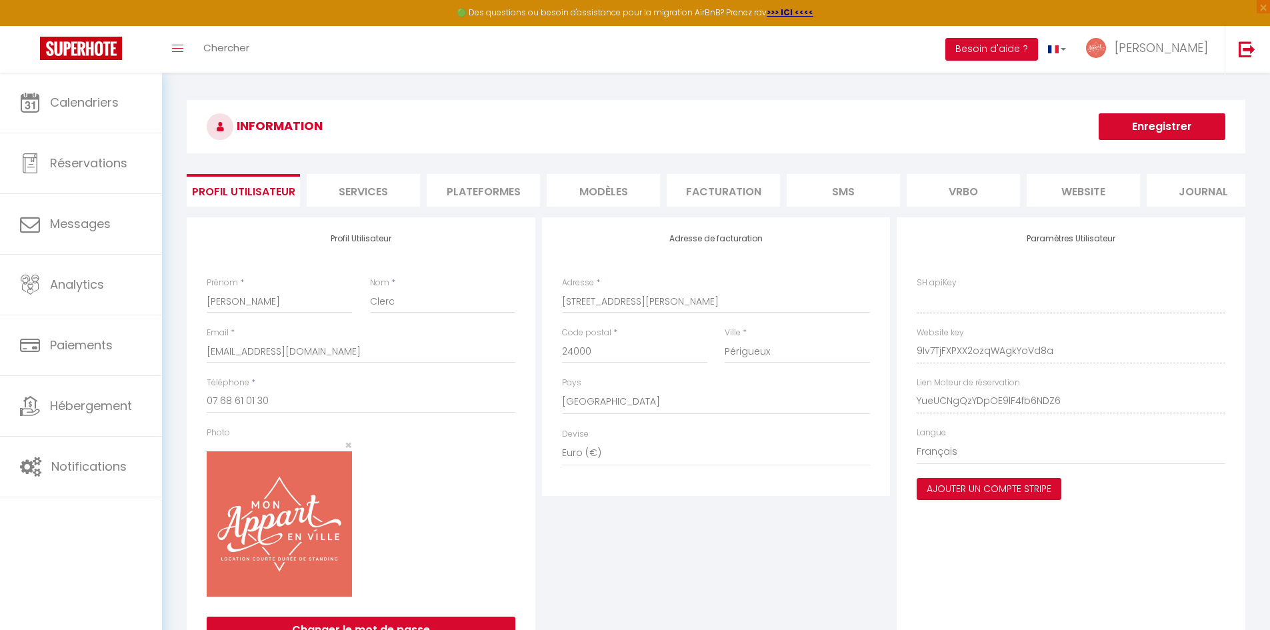
type input "9Iv7TjFXPXX2ozqWAgkYoVd8a"
type input "YueUCNgQzYDpOE9lF4fb6NDZ6"
type input "[URL][DOMAIN_NAME]"
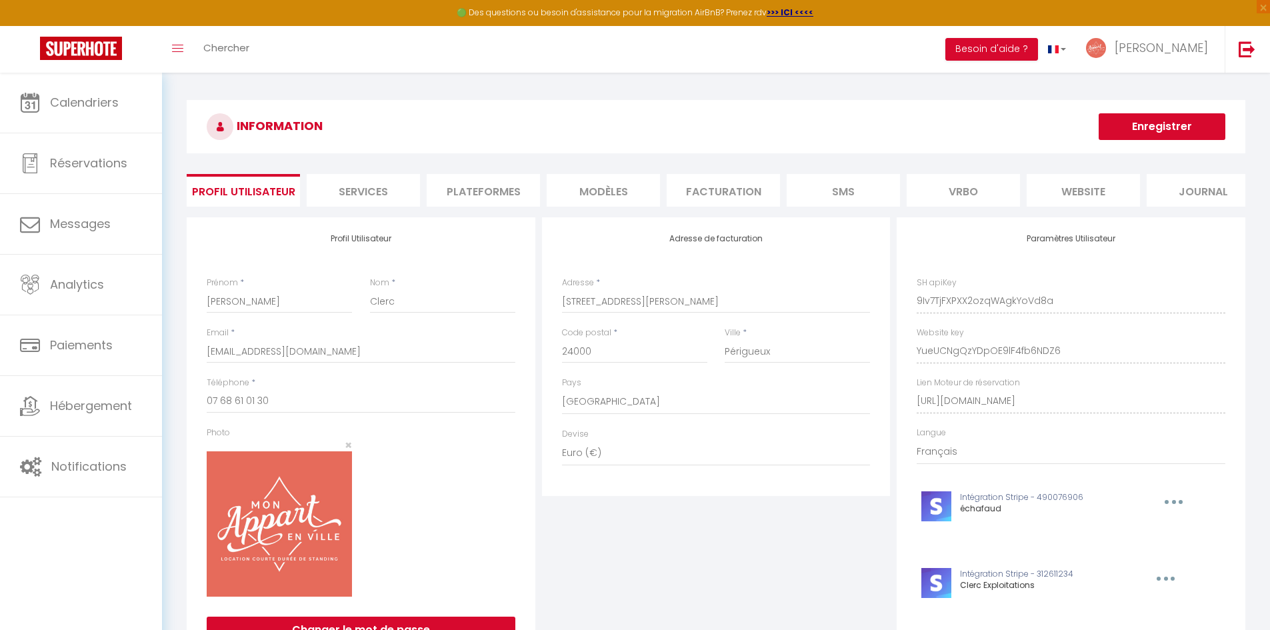
click at [386, 182] on li "Services" at bounding box center [363, 190] width 113 height 33
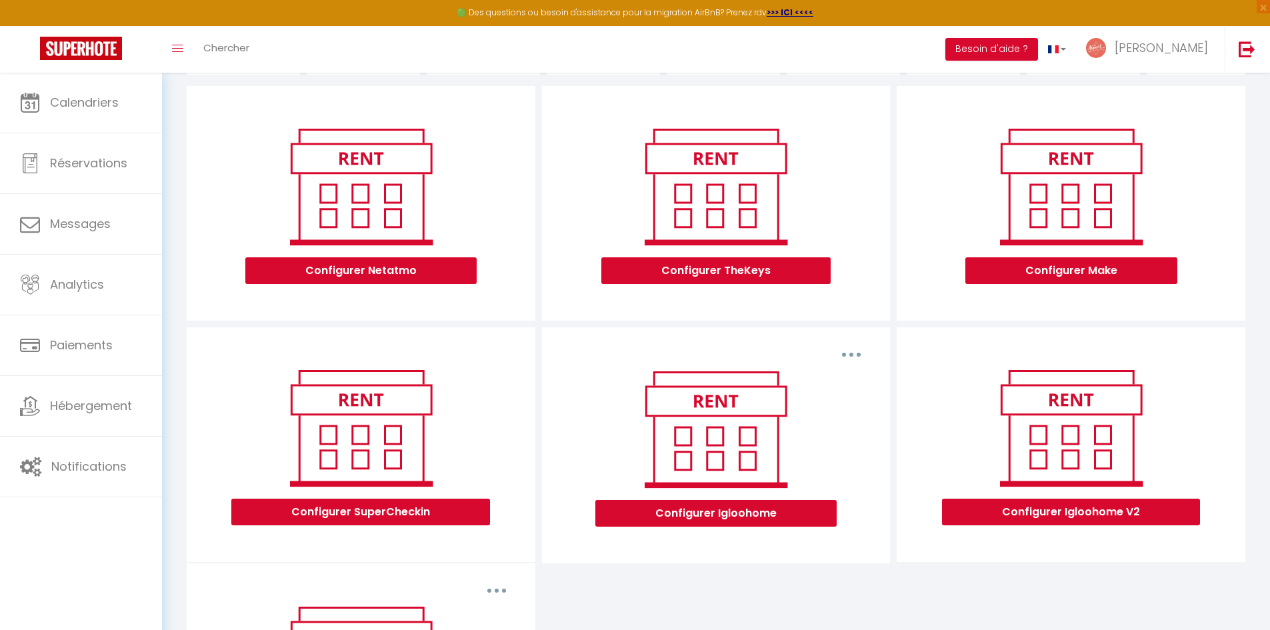
scroll to position [132, 0]
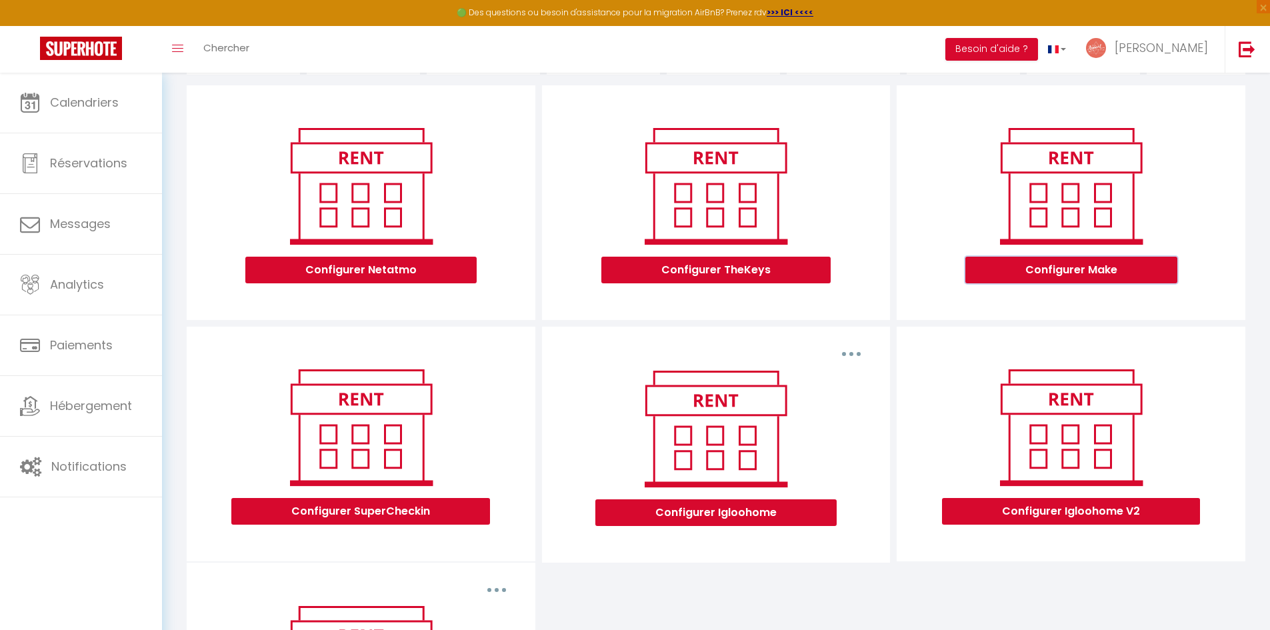
click at [1051, 283] on button "Configurer Make" at bounding box center [1071, 270] width 212 height 27
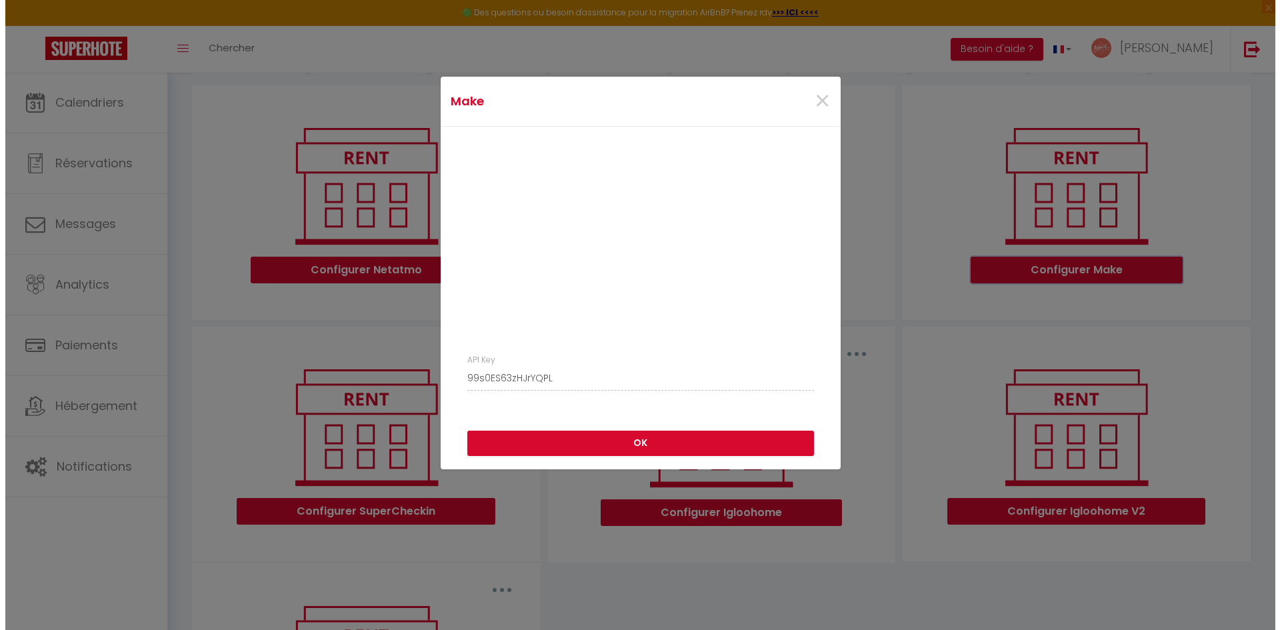
scroll to position [88, 0]
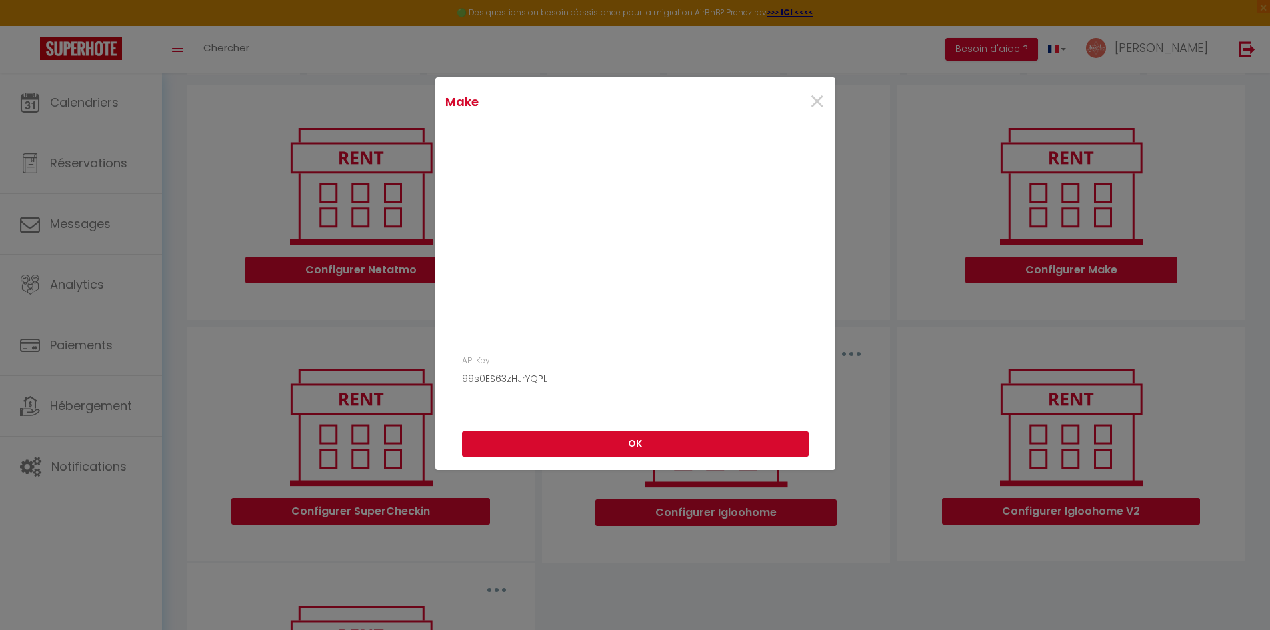
click at [589, 444] on button "OK" at bounding box center [635, 443] width 347 height 25
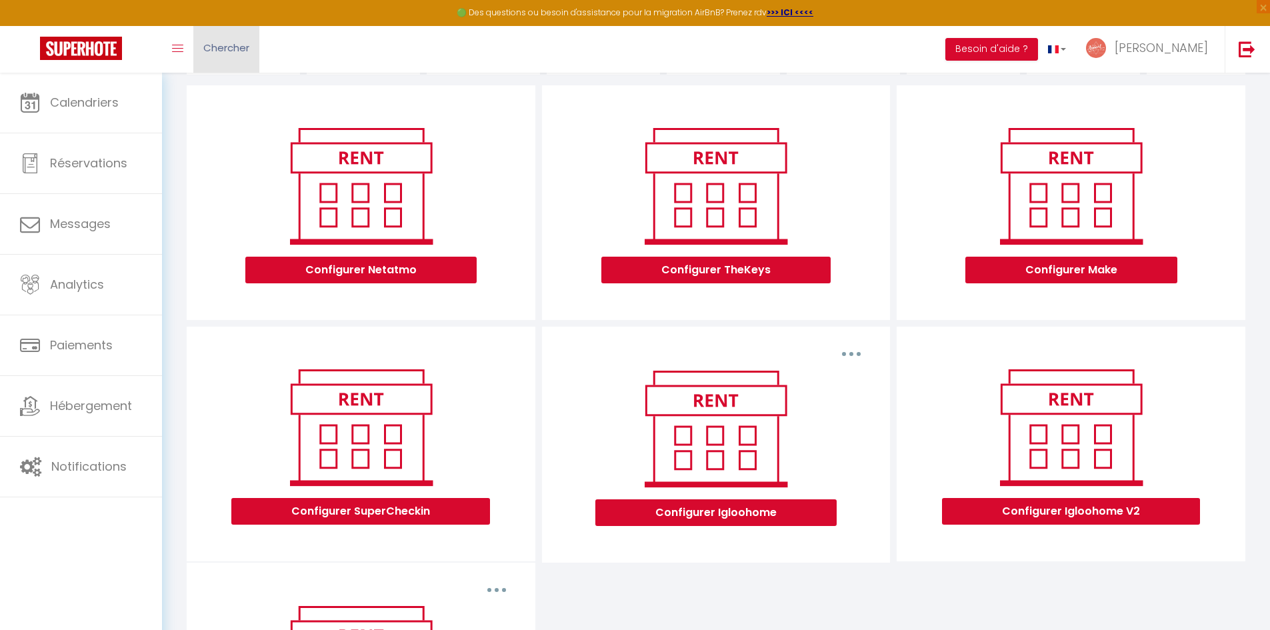
click at [213, 35] on link "Chercher" at bounding box center [226, 49] width 66 height 47
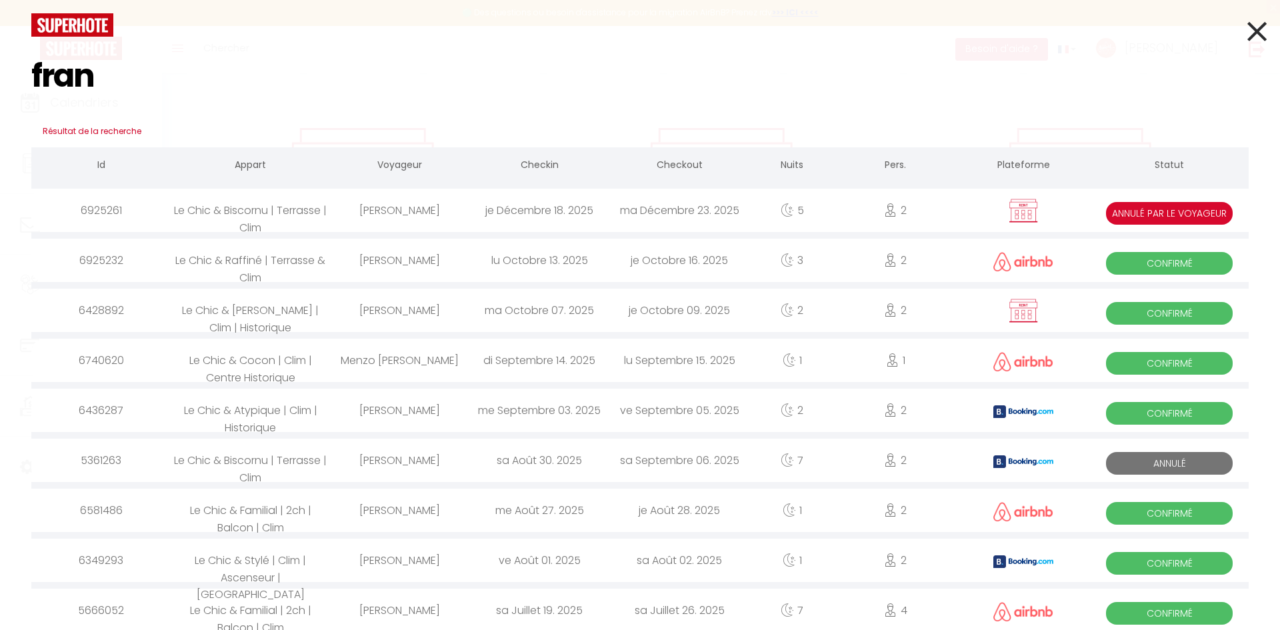
type input "fran"
click at [351, 213] on div "[PERSON_NAME]" at bounding box center [399, 210] width 140 height 43
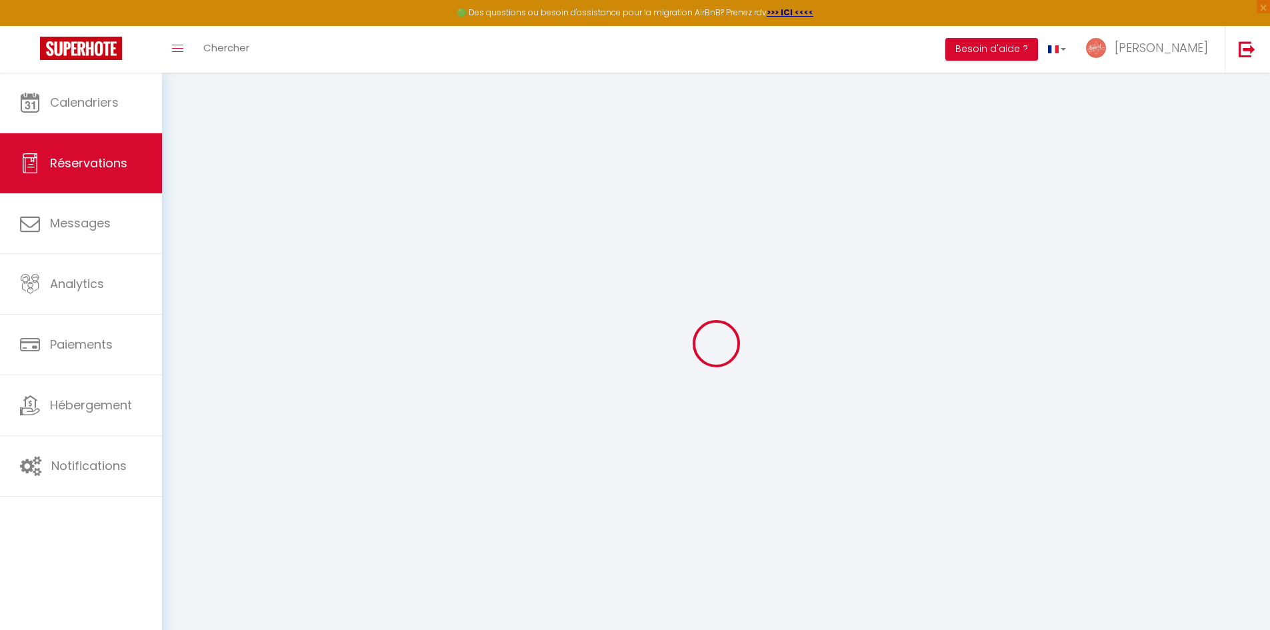
select select
checkbox input "false"
select select
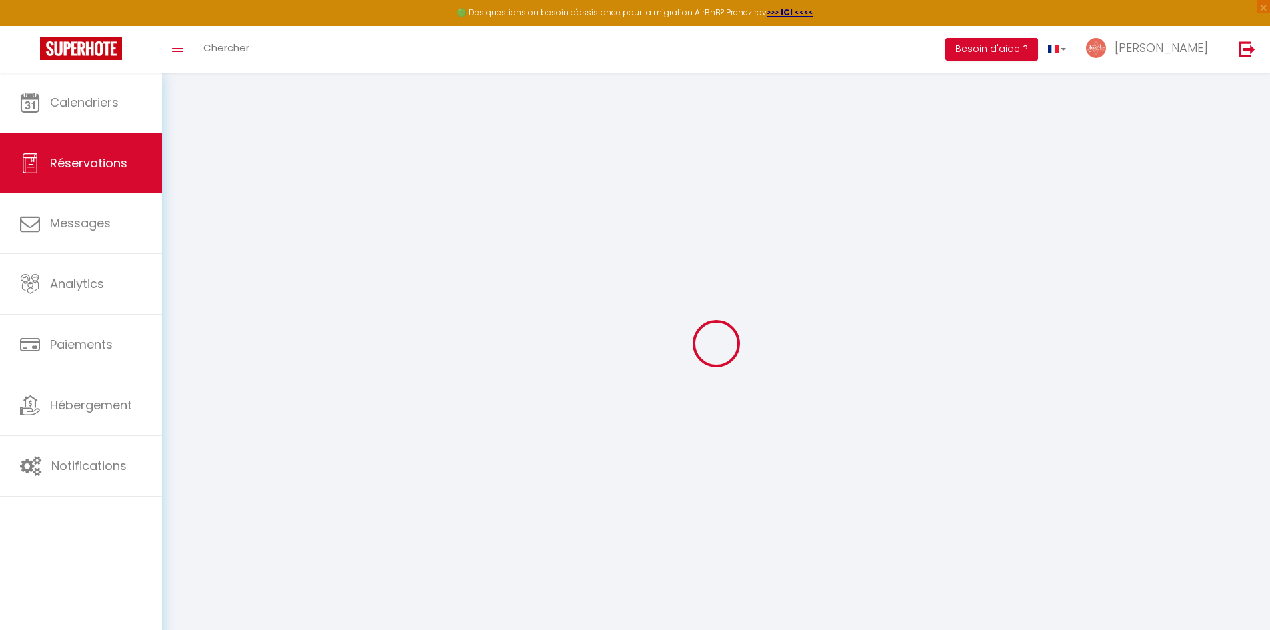
checkbox input "false"
select select
checkbox input "false"
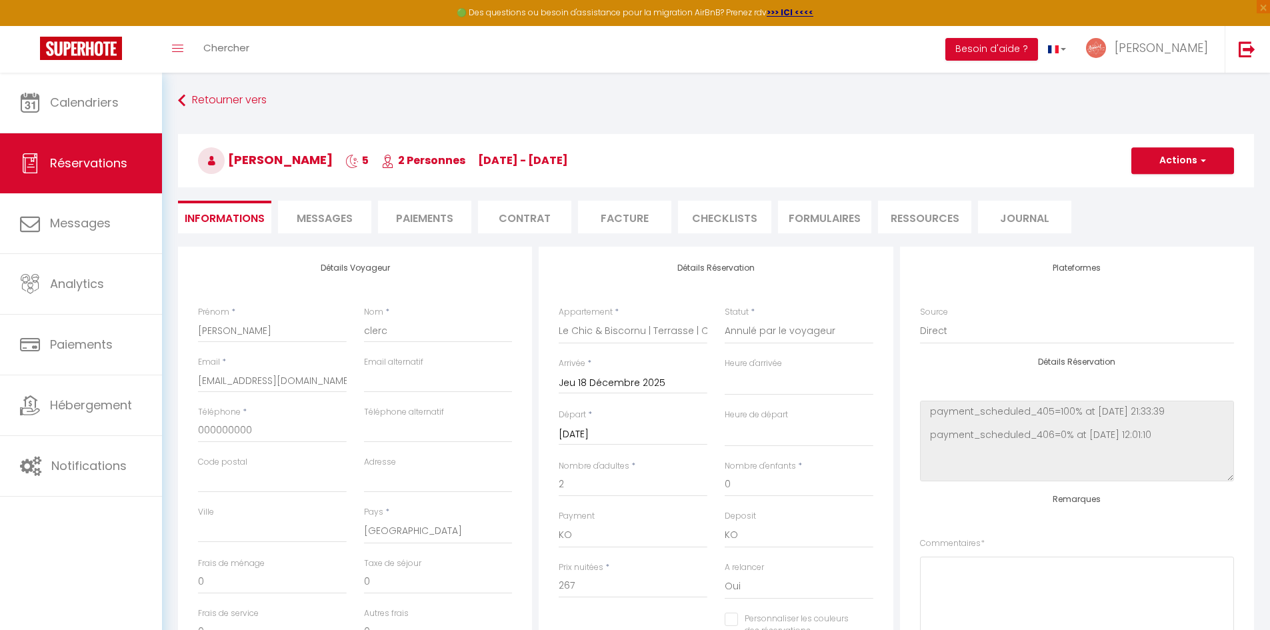
type input "30"
type input "8.3"
select select
checkbox input "false"
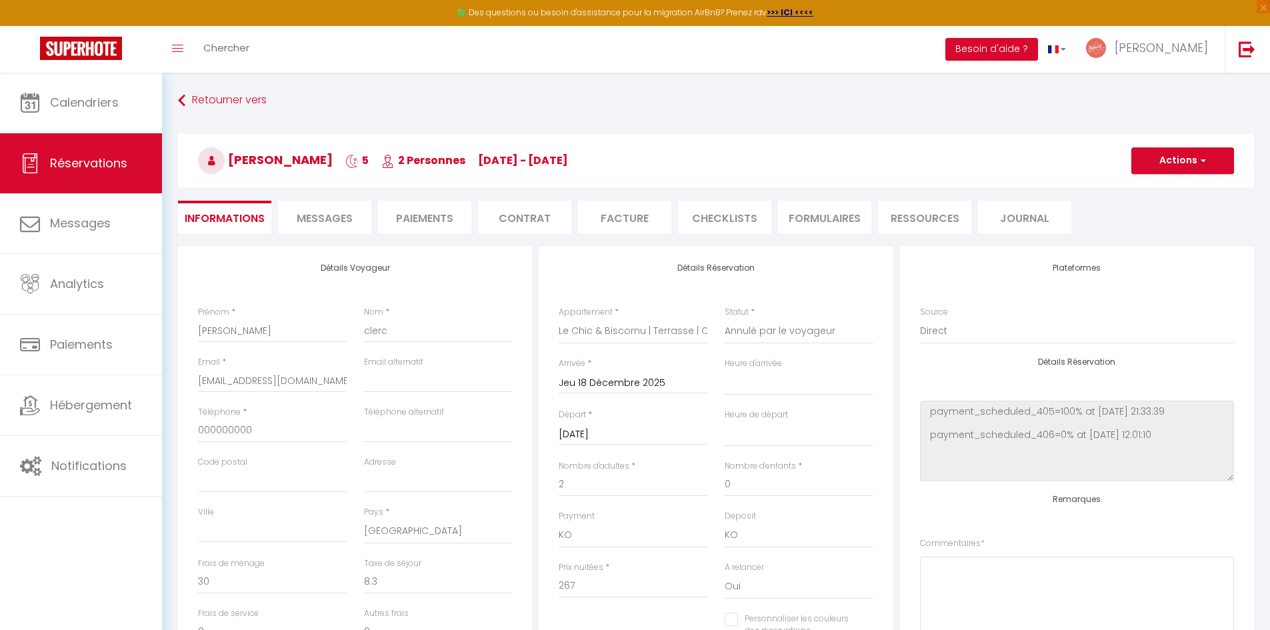
select select
click at [749, 335] on select "Confirmé Non Confirmé [PERSON_NAME] par le voyageur No Show Request" at bounding box center [799, 331] width 149 height 25
select select "2"
click at [725, 319] on select "Confirmé Non Confirmé [PERSON_NAME] par le voyageur No Show Request" at bounding box center [799, 331] width 149 height 25
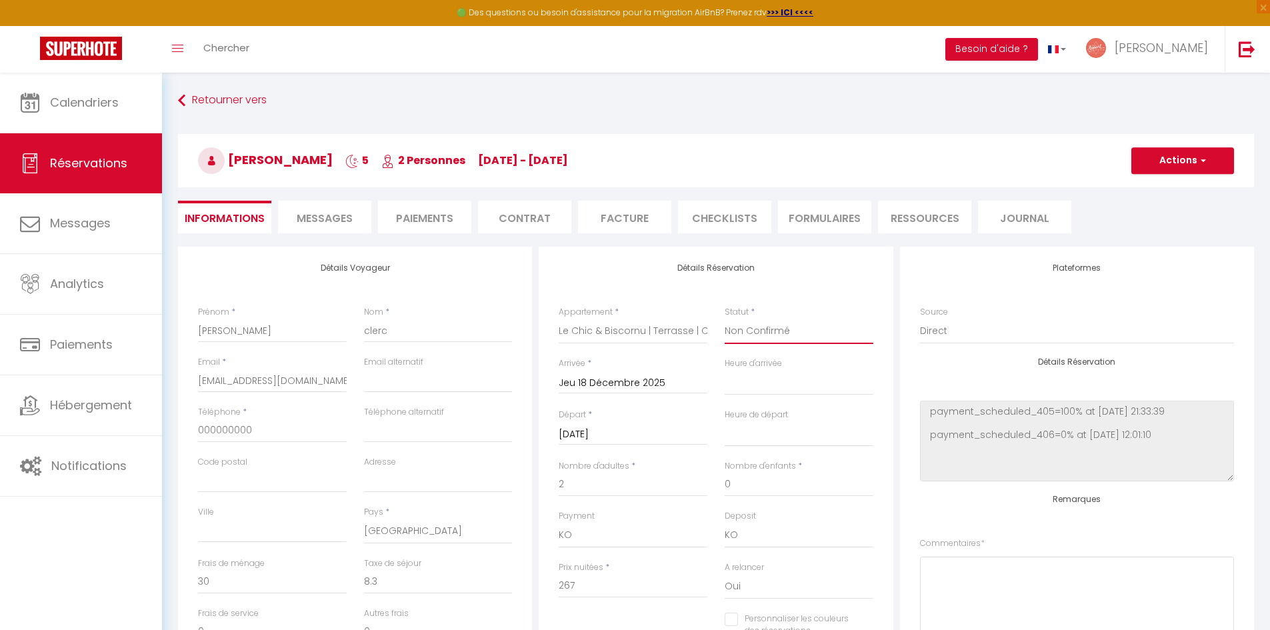
select select
checkbox input "false"
click at [1182, 155] on button "Actions" at bounding box center [1182, 160] width 103 height 27
click at [1167, 185] on link "Enregistrer" at bounding box center [1169, 189] width 105 height 17
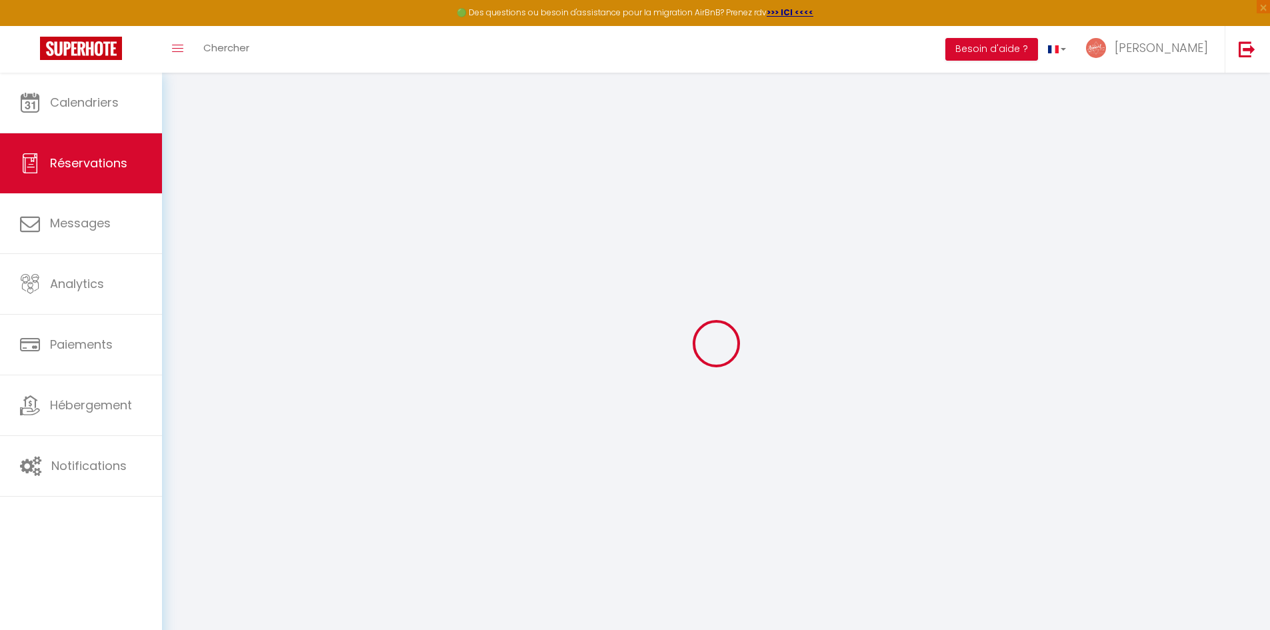
select select "not_cancelled"
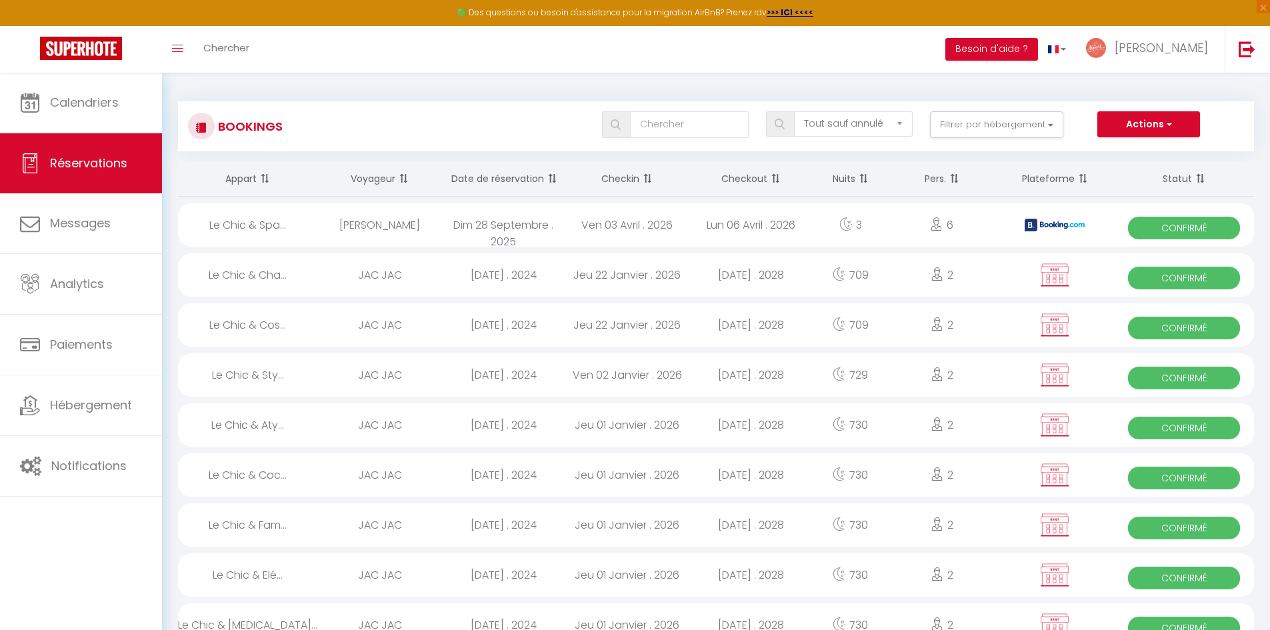
click at [365, 50] on div "Toggle menubar Chercher BUTTON Besoin d'aide ? [PERSON_NAME] Équipe" at bounding box center [678, 49] width 1163 height 47
click at [264, 46] on div "Toggle menubar Chercher BUTTON Besoin d'aide ? [PERSON_NAME] Équipe" at bounding box center [678, 49] width 1163 height 47
click at [239, 52] on span "Chercher" at bounding box center [226, 48] width 46 height 14
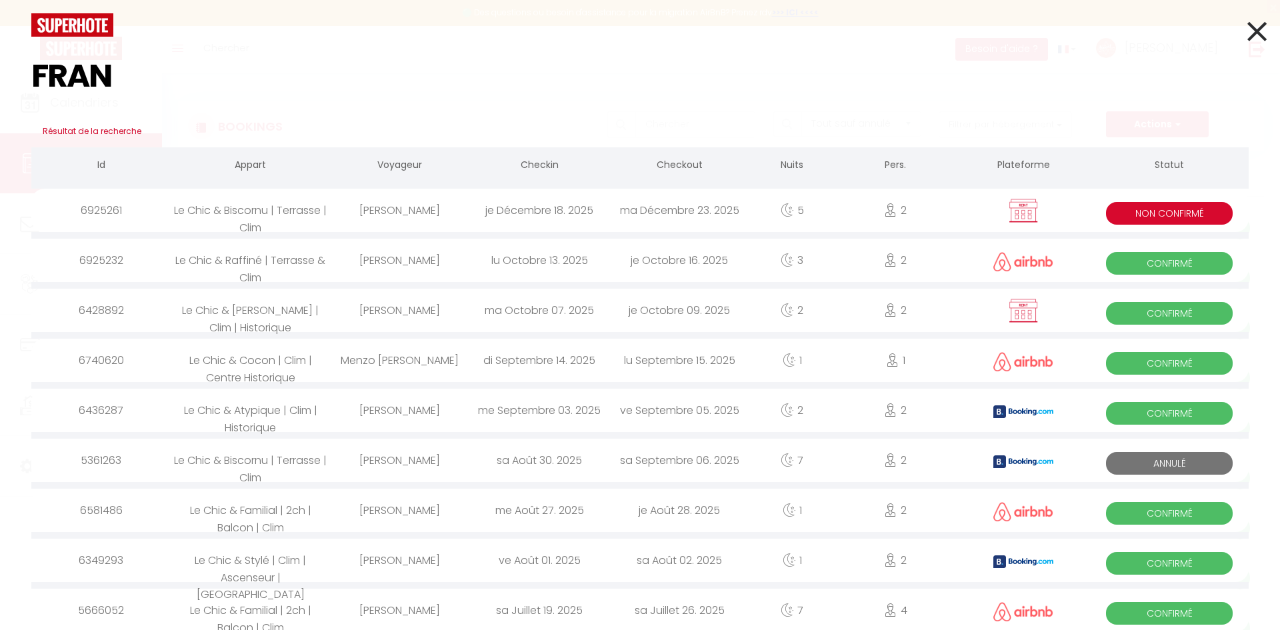
type input "FRAN"
click at [425, 215] on div "[PERSON_NAME]" at bounding box center [399, 210] width 140 height 43
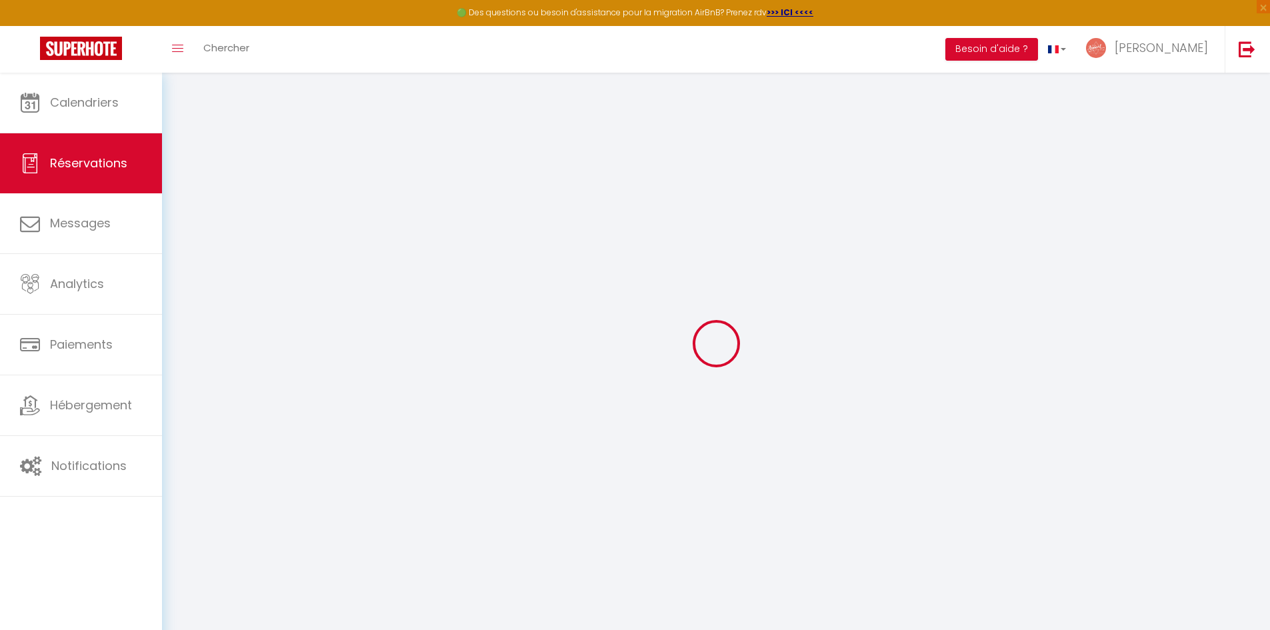
select select
checkbox input "false"
select select
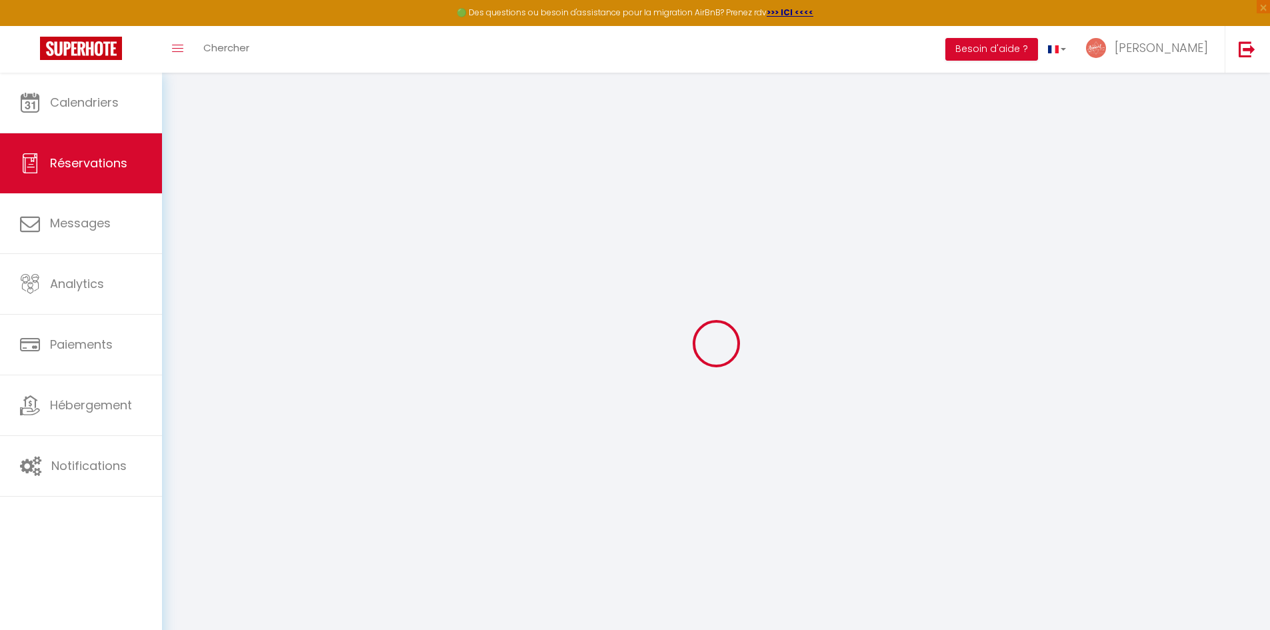
checkbox input "false"
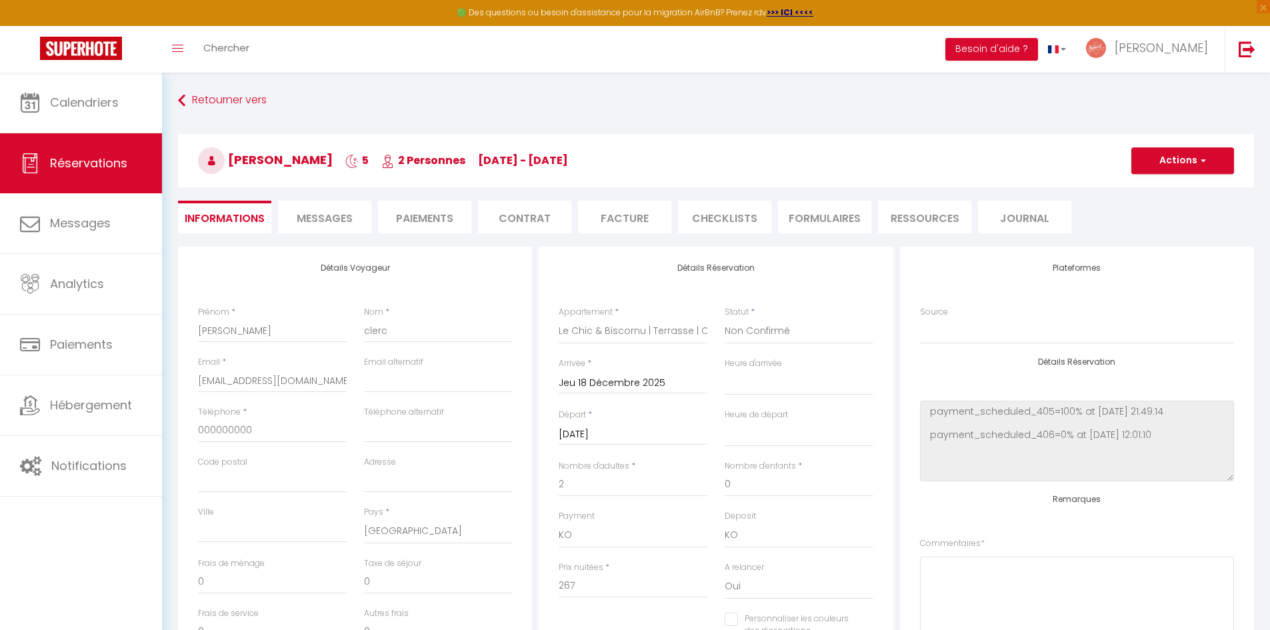
type input "30"
type input "8.3"
select select
checkbox input "false"
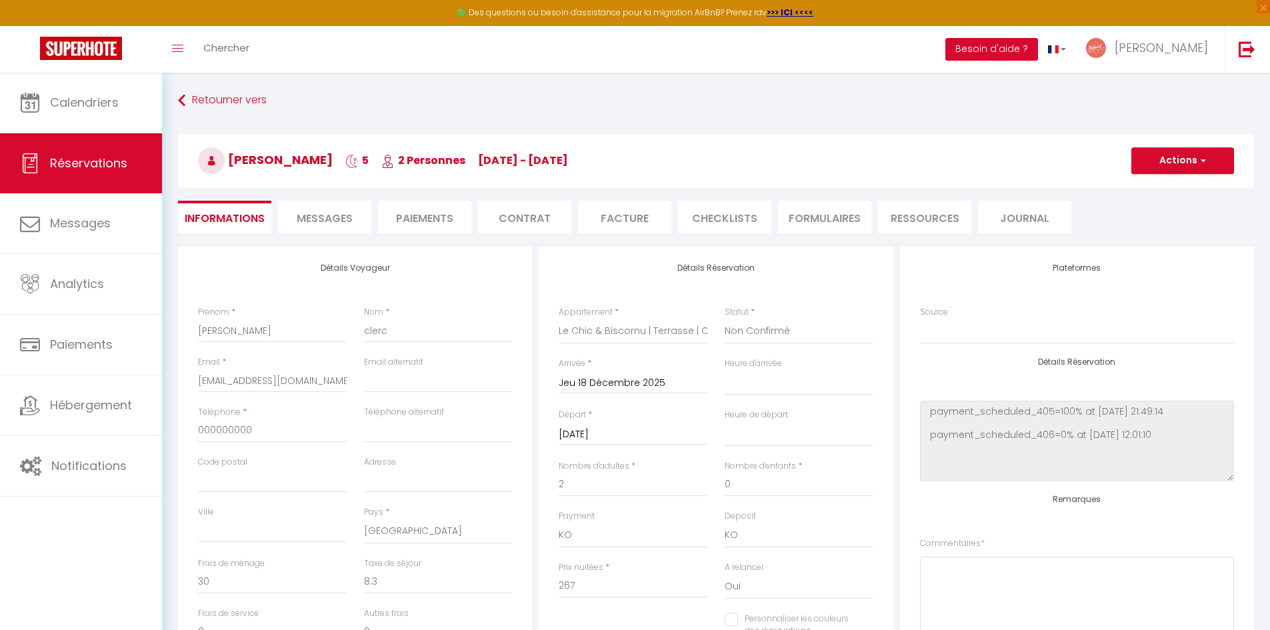
select select
click at [785, 323] on select "Confirmé Non Confirmé [PERSON_NAME] par le voyageur No Show Request" at bounding box center [799, 331] width 149 height 25
select select "5"
click at [725, 319] on select "Confirmé Non Confirmé [PERSON_NAME] par le voyageur No Show Request" at bounding box center [799, 331] width 149 height 25
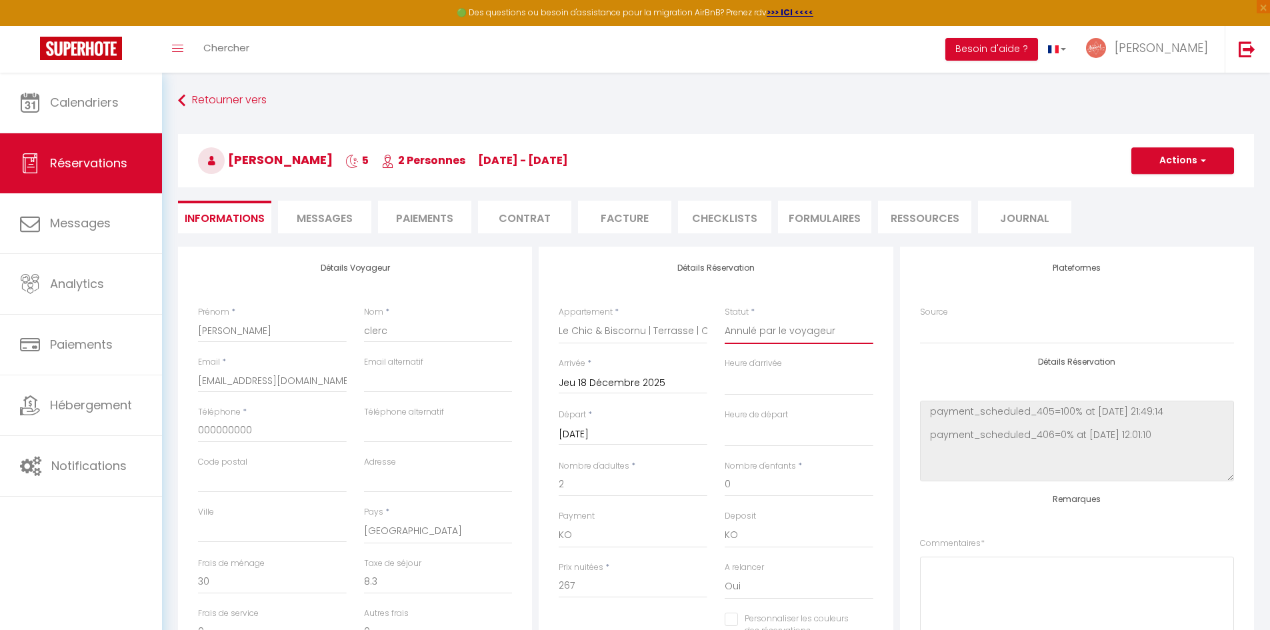
select select
checkbox input "false"
click at [1157, 171] on button "Actions" at bounding box center [1182, 160] width 103 height 27
click at [1148, 197] on link "Enregistrer" at bounding box center [1169, 189] width 105 height 17
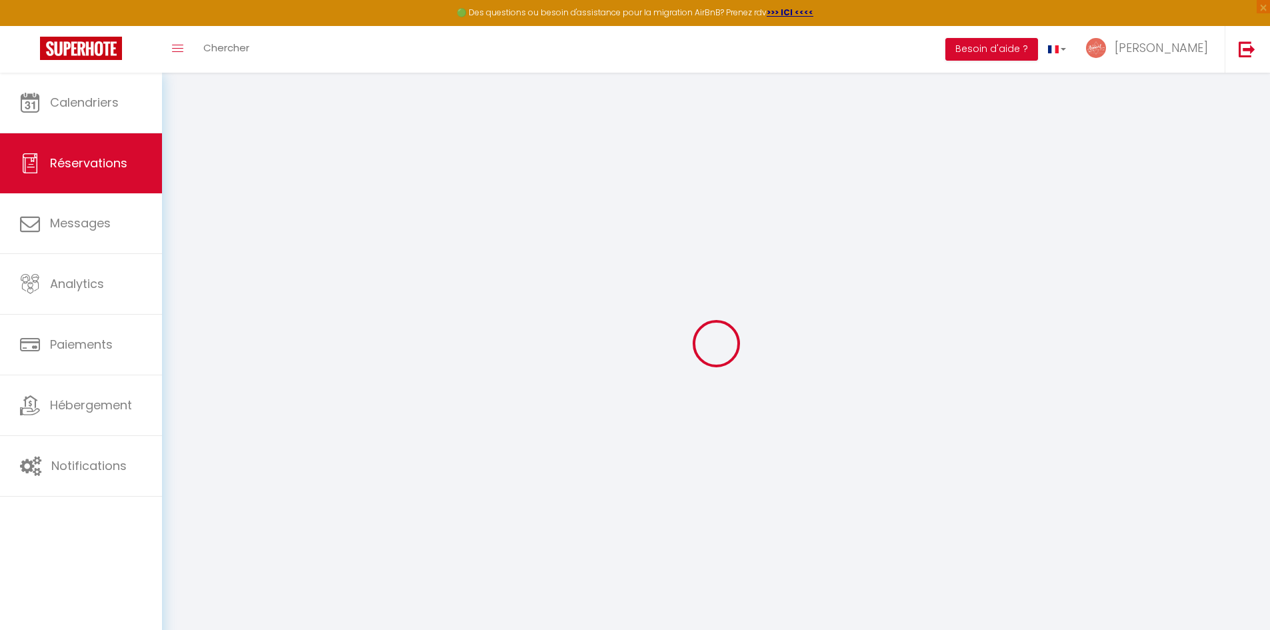
select select "not_cancelled"
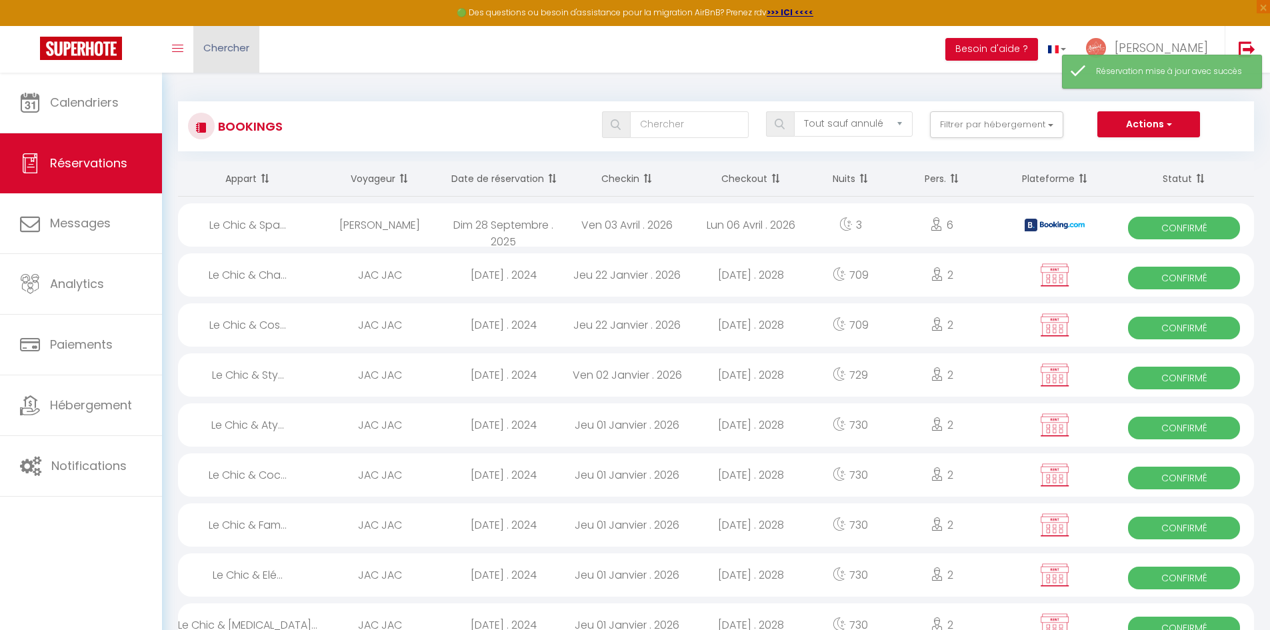
click at [223, 52] on span "Chercher" at bounding box center [226, 48] width 46 height 14
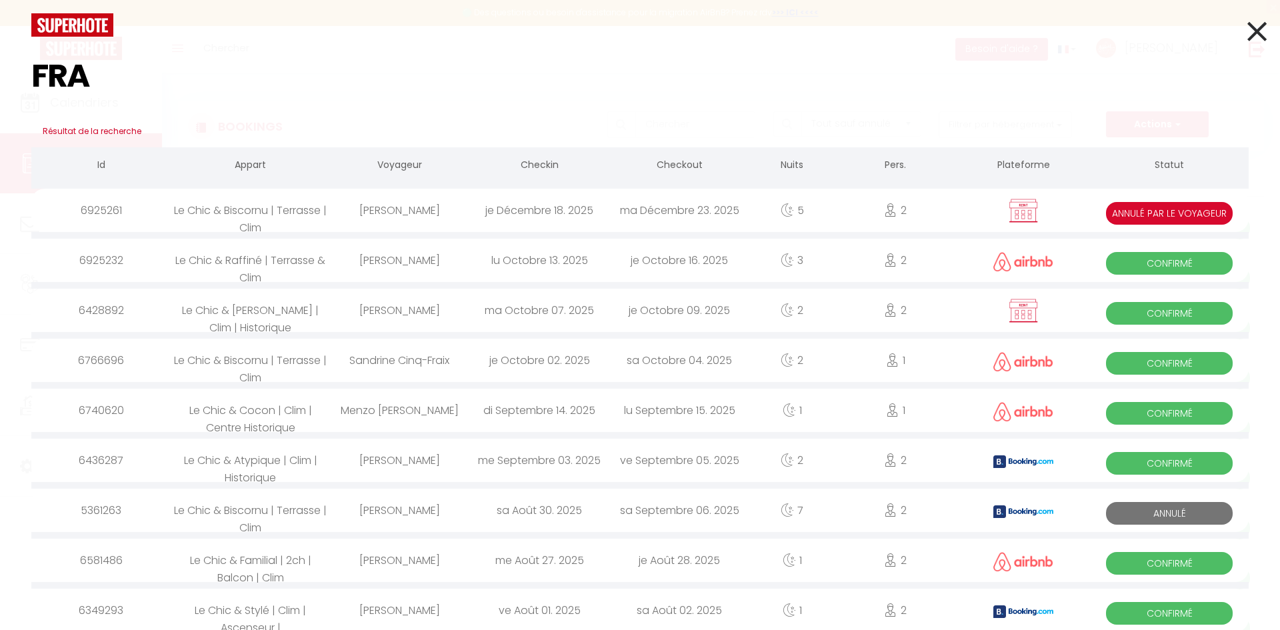
type input "FRA"
click at [431, 216] on div "[PERSON_NAME]" at bounding box center [399, 210] width 140 height 43
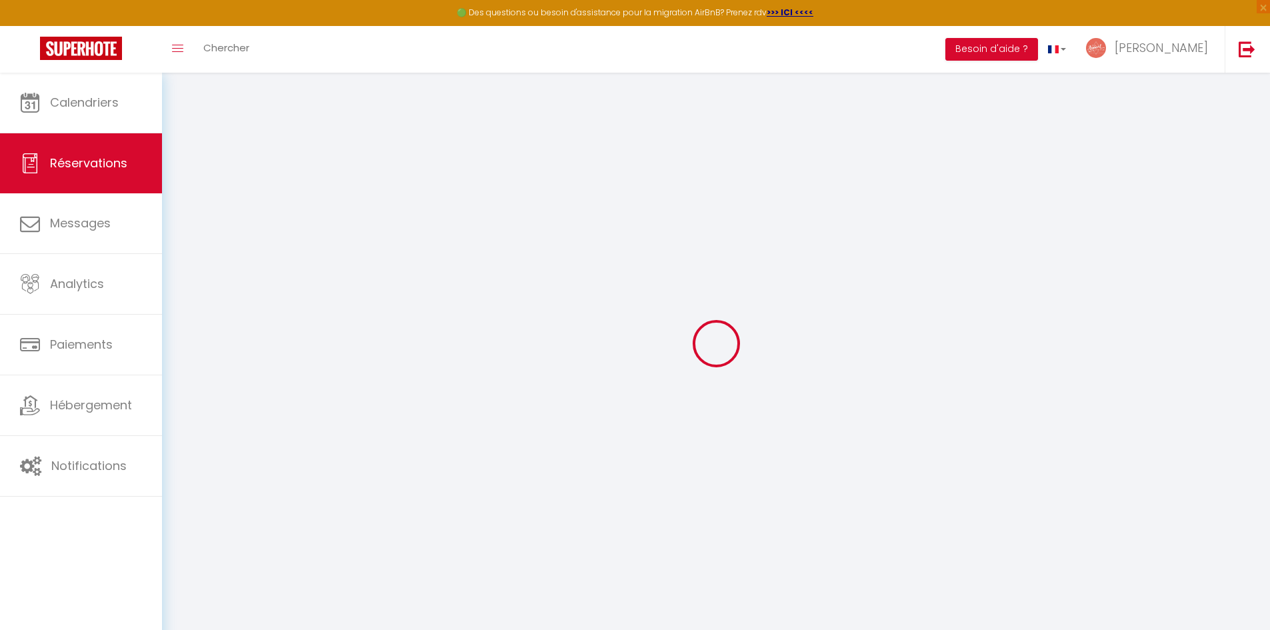
select select
checkbox input "false"
select select
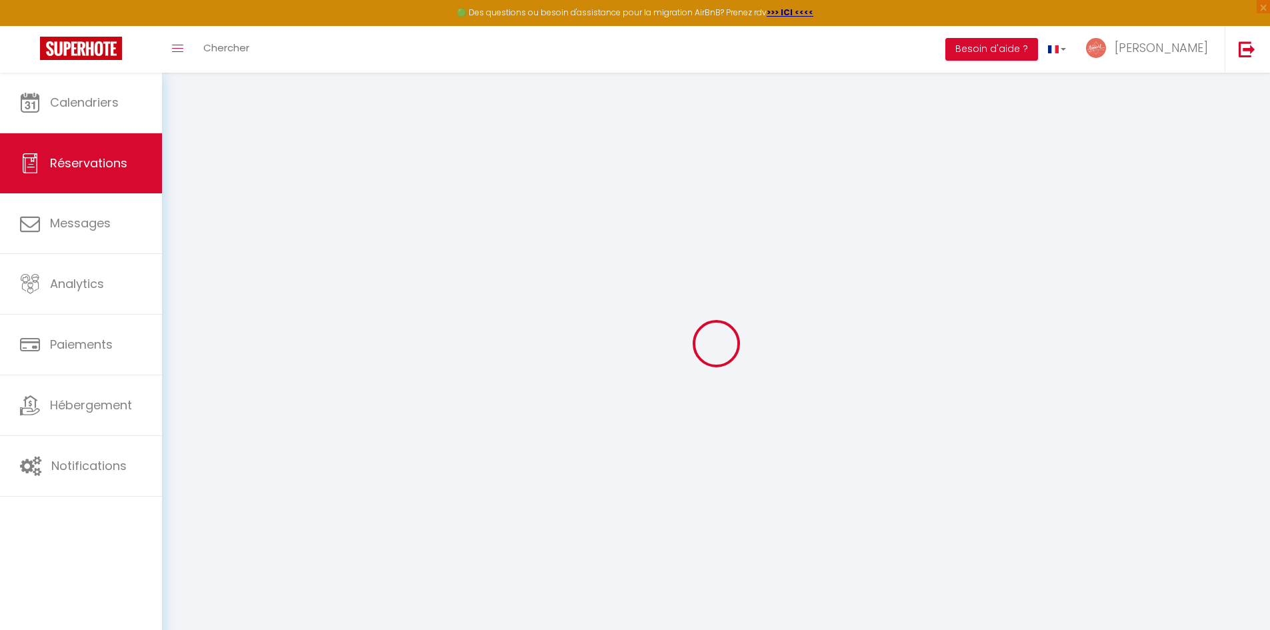
checkbox input "false"
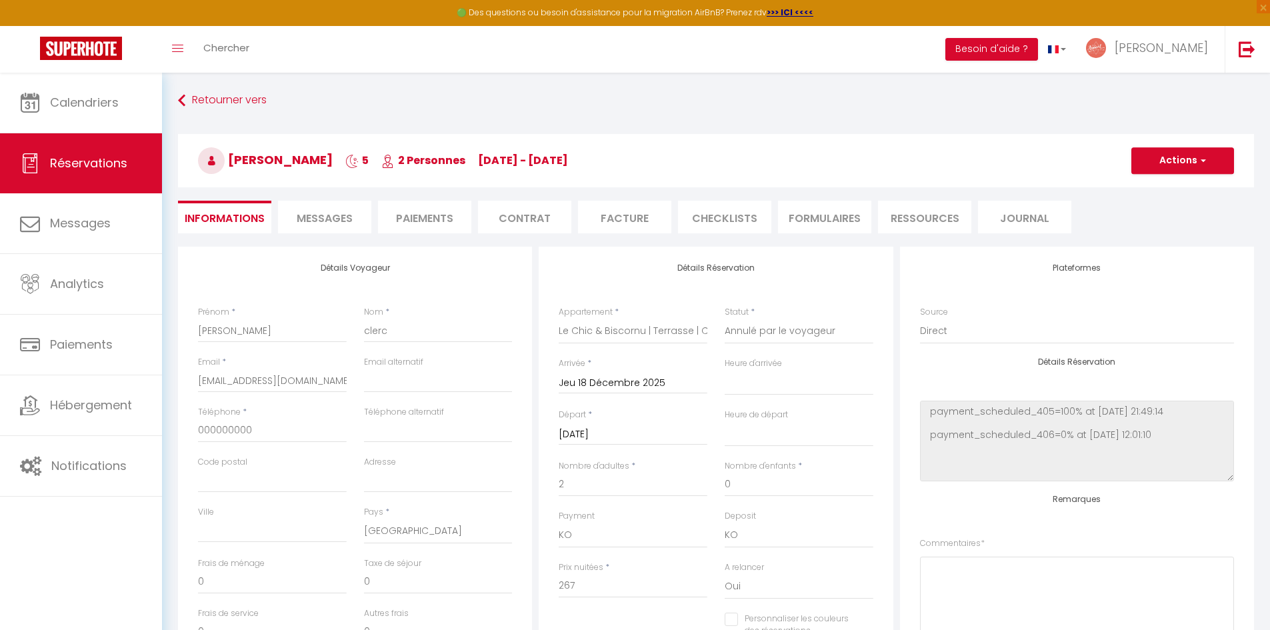
select select
checkbox input "false"
click at [1192, 159] on button "Actions" at bounding box center [1182, 160] width 103 height 27
drag, startPoint x: 1155, startPoint y: 209, endPoint x: 857, endPoint y: 287, distance: 308.1
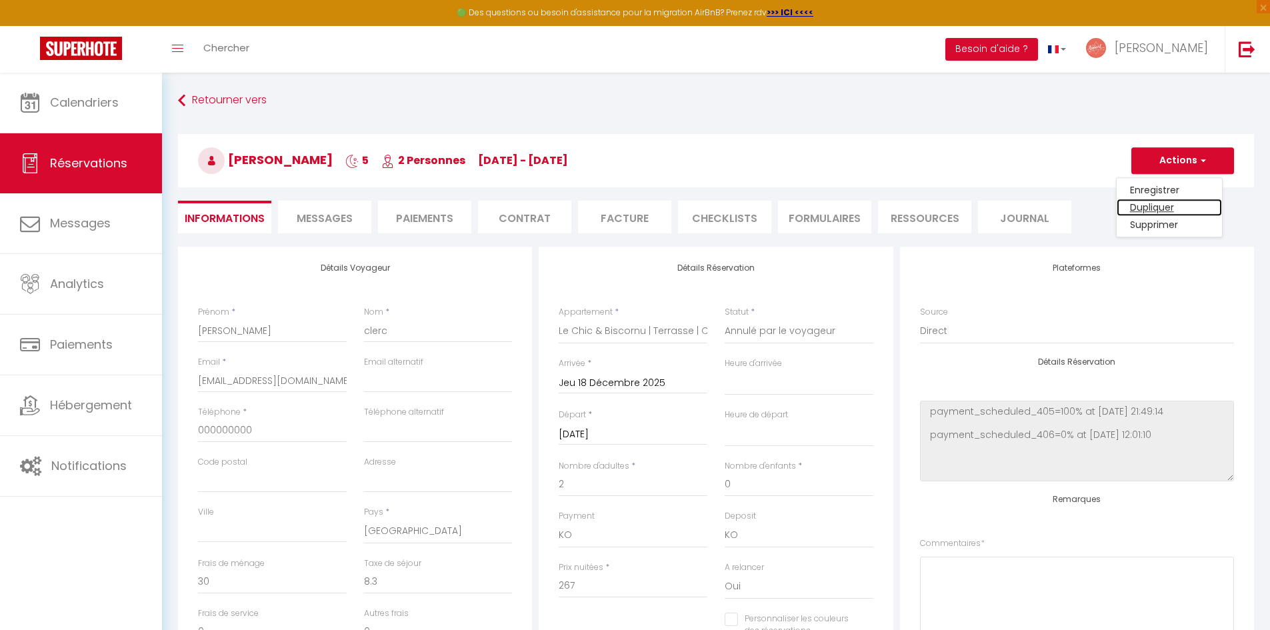
click at [1155, 209] on link "Dupliquer" at bounding box center [1169, 207] width 105 height 17
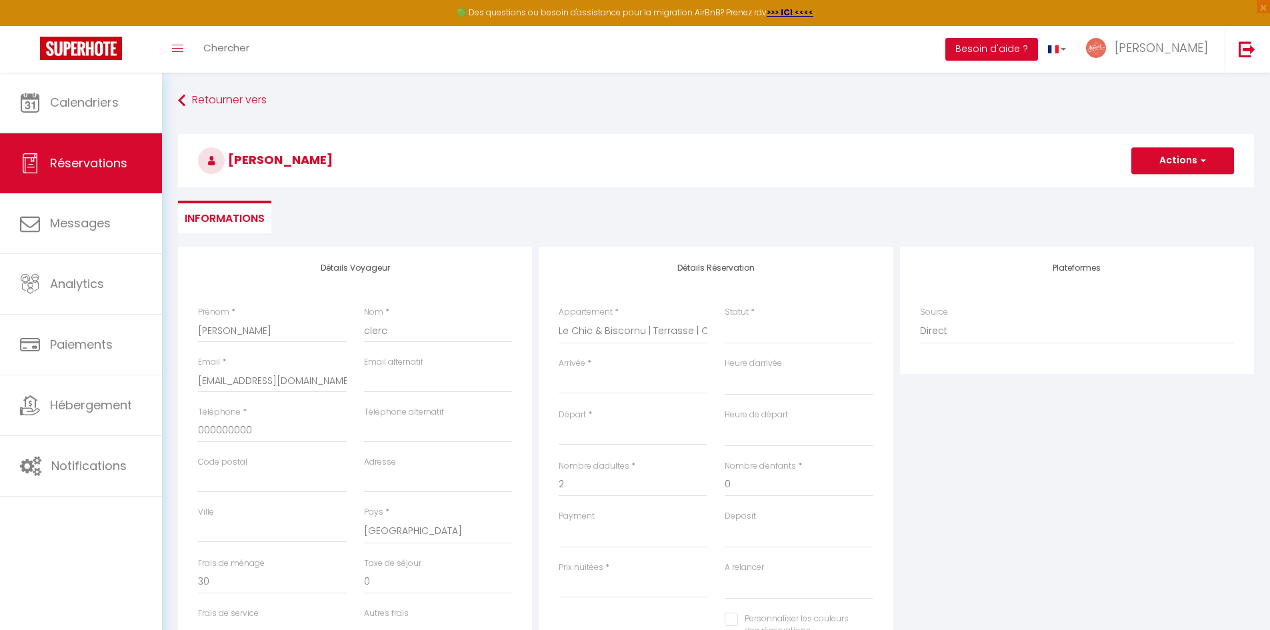
click at [628, 380] on input "Arrivée" at bounding box center [633, 383] width 149 height 17
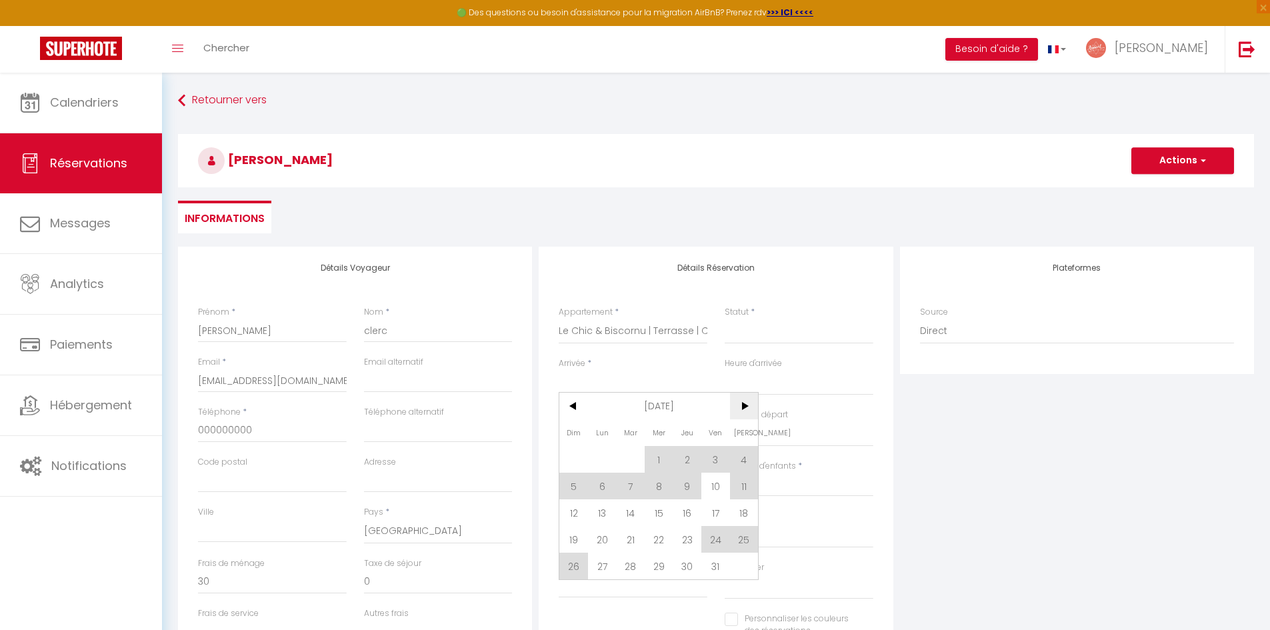
click at [738, 408] on span ">" at bounding box center [744, 406] width 29 height 27
click at [749, 411] on span ">" at bounding box center [744, 406] width 29 height 27
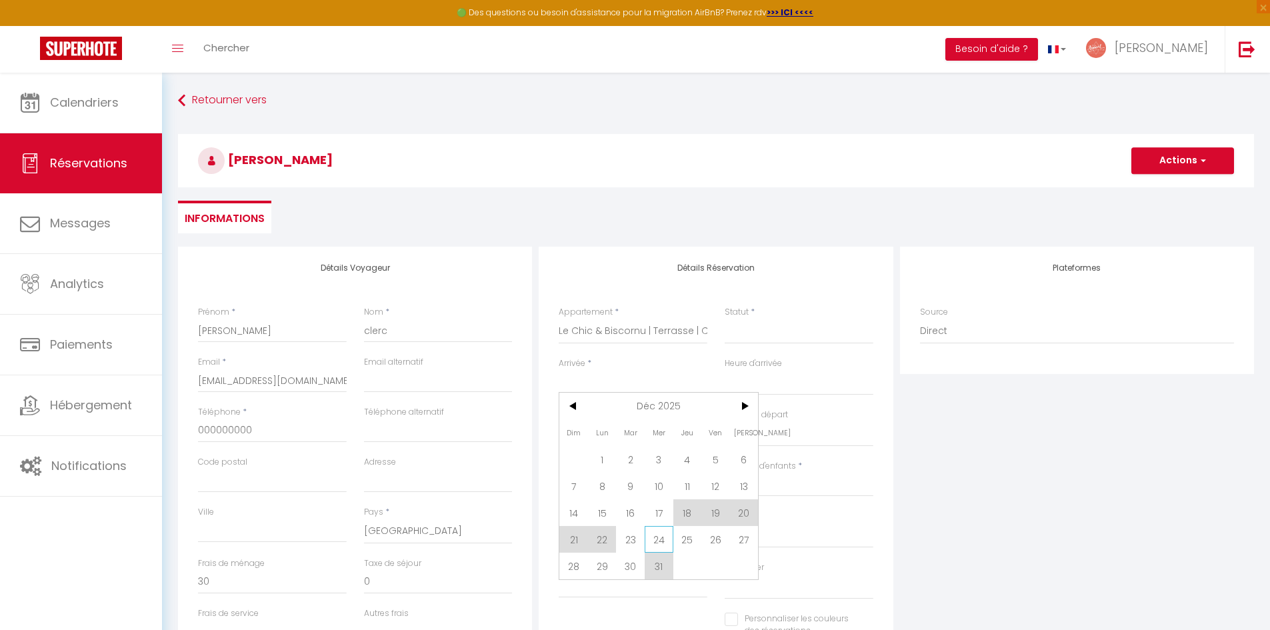
click at [653, 539] on span "24" at bounding box center [659, 539] width 29 height 27
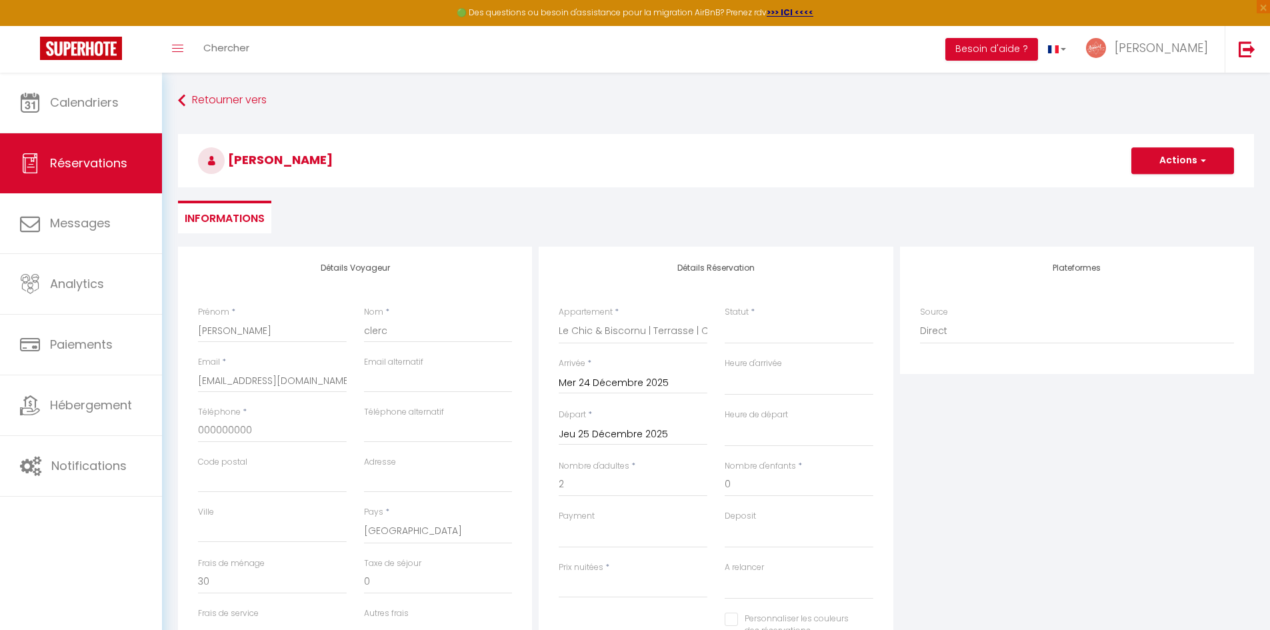
click at [611, 382] on input "Mer 24 Décembre 2025" at bounding box center [633, 383] width 149 height 17
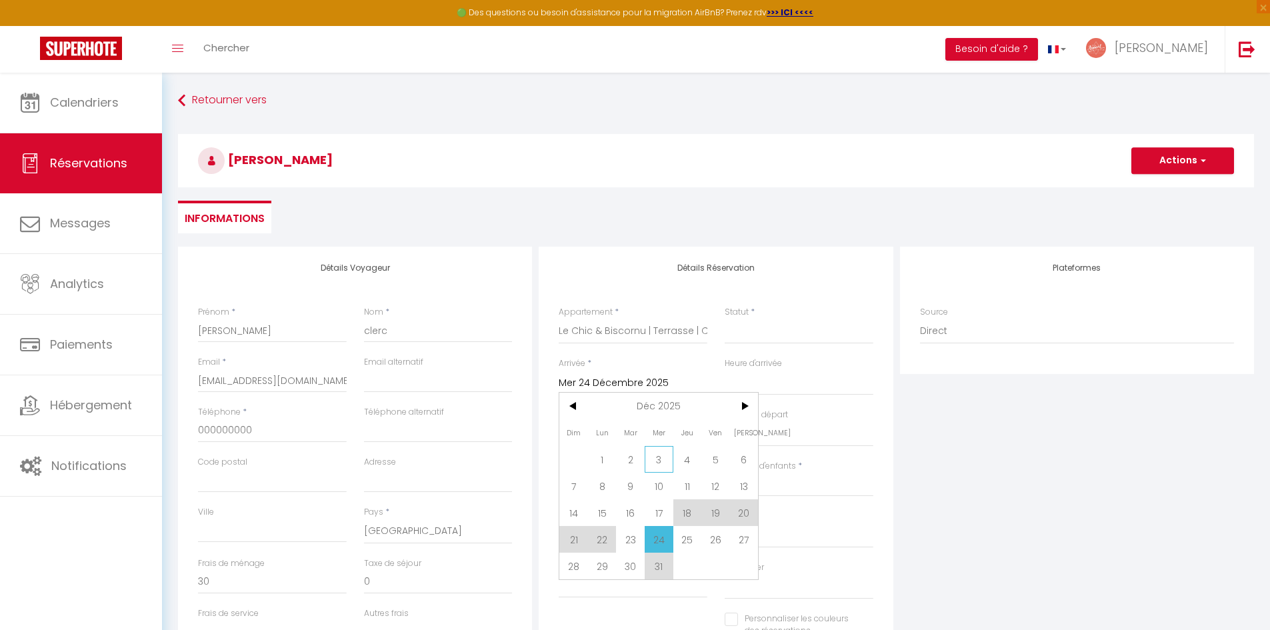
click at [661, 457] on span "3" at bounding box center [659, 459] width 29 height 27
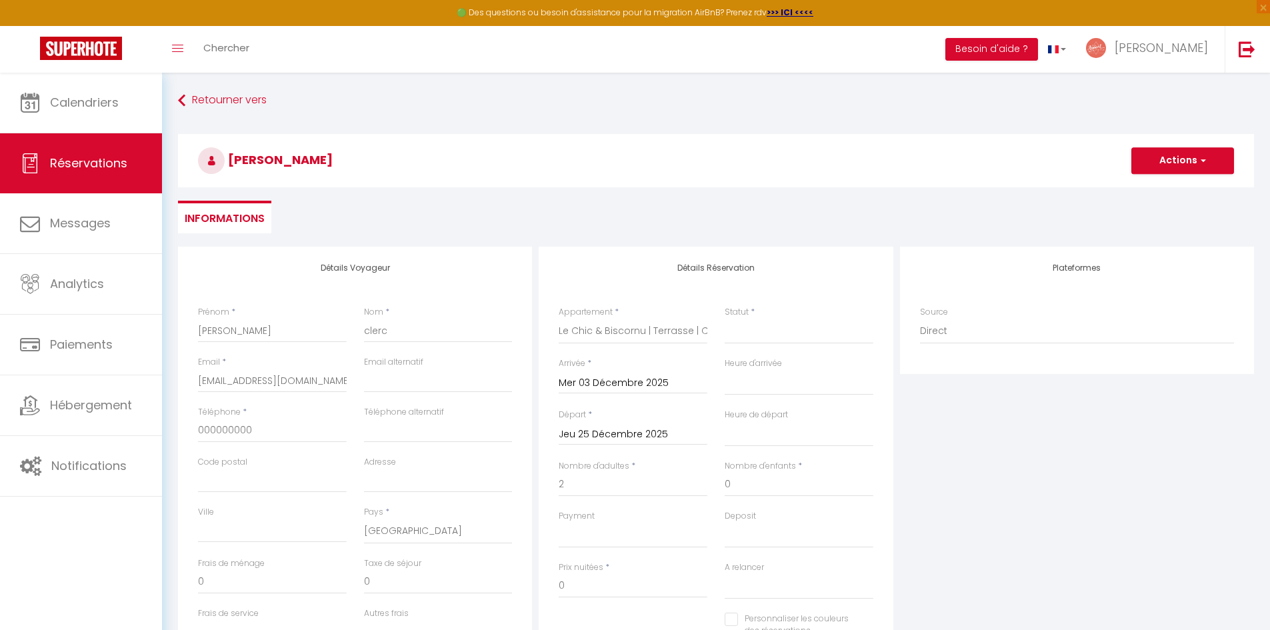
click at [620, 431] on input "Jeu 25 Décembre 2025" at bounding box center [633, 434] width 149 height 17
click at [691, 509] on span "4" at bounding box center [687, 510] width 29 height 27
click at [739, 335] on select "Confirmé Non Confirmé [PERSON_NAME] par le voyageur No Show Request" at bounding box center [799, 331] width 149 height 25
click at [725, 319] on select "Confirmé Non Confirmé [PERSON_NAME] par le voyageur No Show Request" at bounding box center [799, 331] width 149 height 25
click at [656, 529] on select "OK KO" at bounding box center [633, 535] width 149 height 25
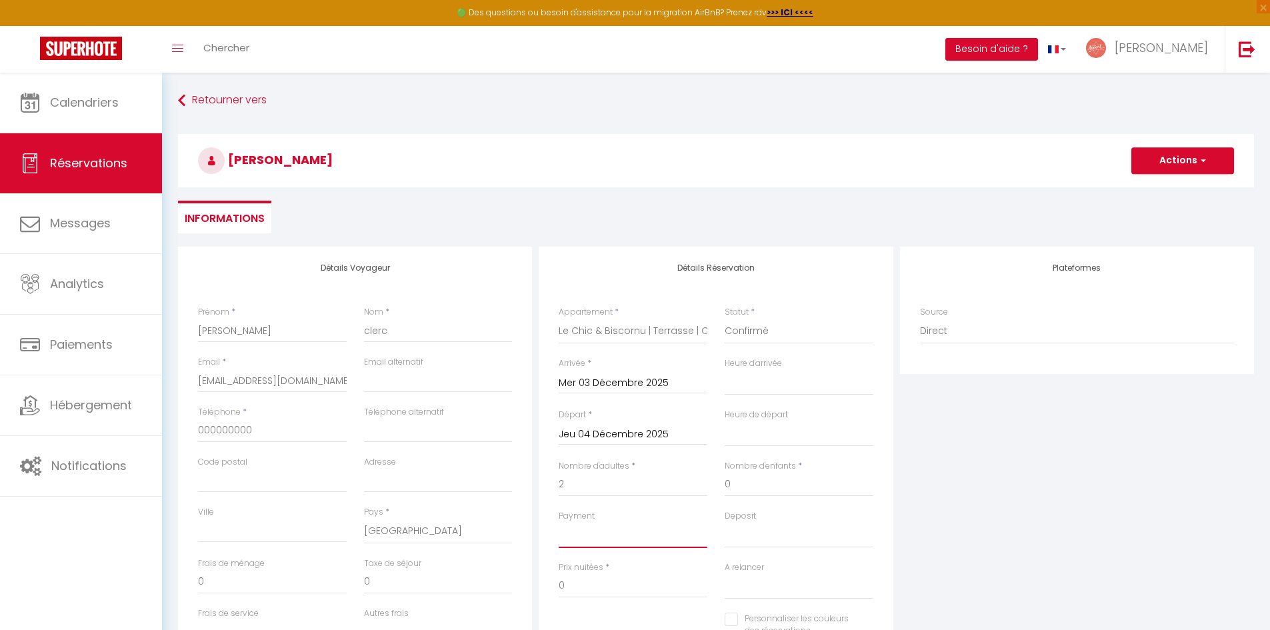
click at [656, 529] on select "OK KO" at bounding box center [633, 535] width 149 height 25
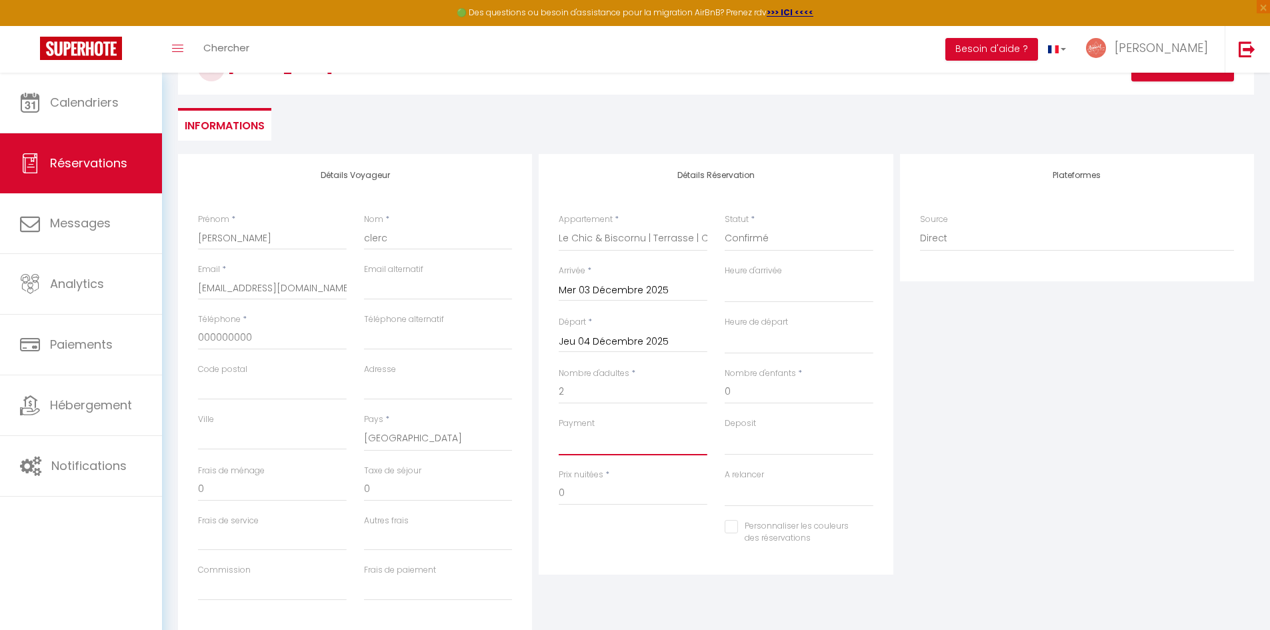
scroll to position [93, 0]
click at [628, 449] on select "OK KO" at bounding box center [633, 441] width 149 height 25
click at [559, 429] on select "OK KO" at bounding box center [633, 441] width 149 height 25
click at [706, 434] on select "OK KO" at bounding box center [633, 441] width 149 height 25
click at [721, 433] on div "Deposit OK KO" at bounding box center [799, 442] width 166 height 51
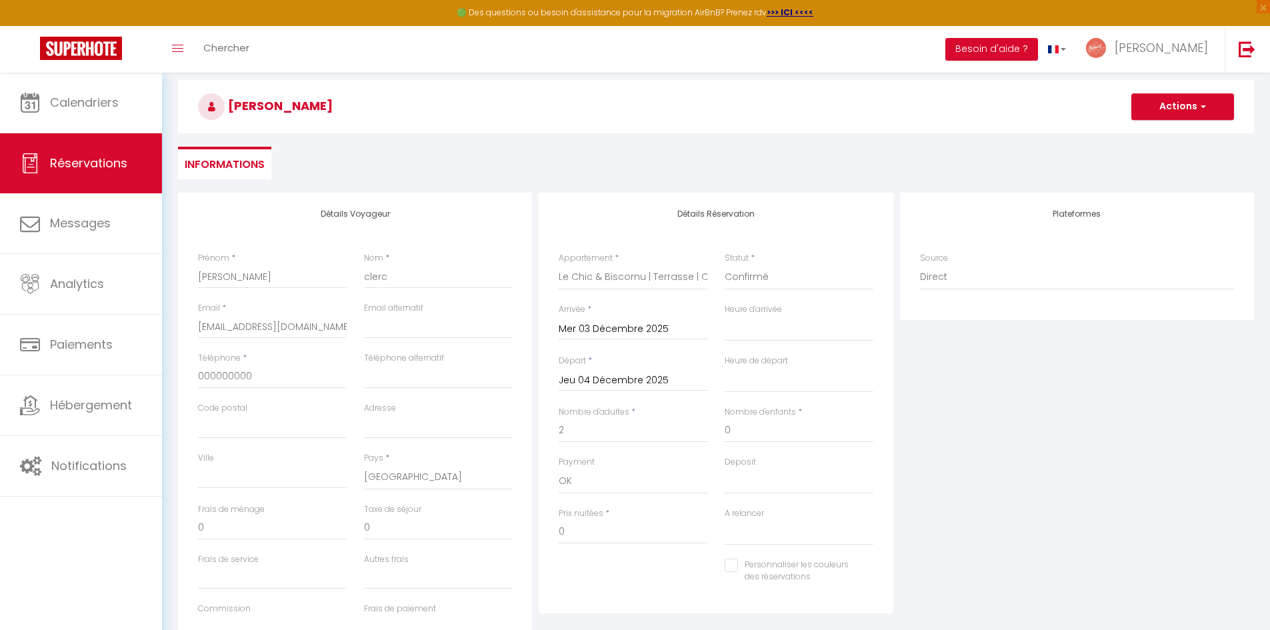
scroll to position [0, 0]
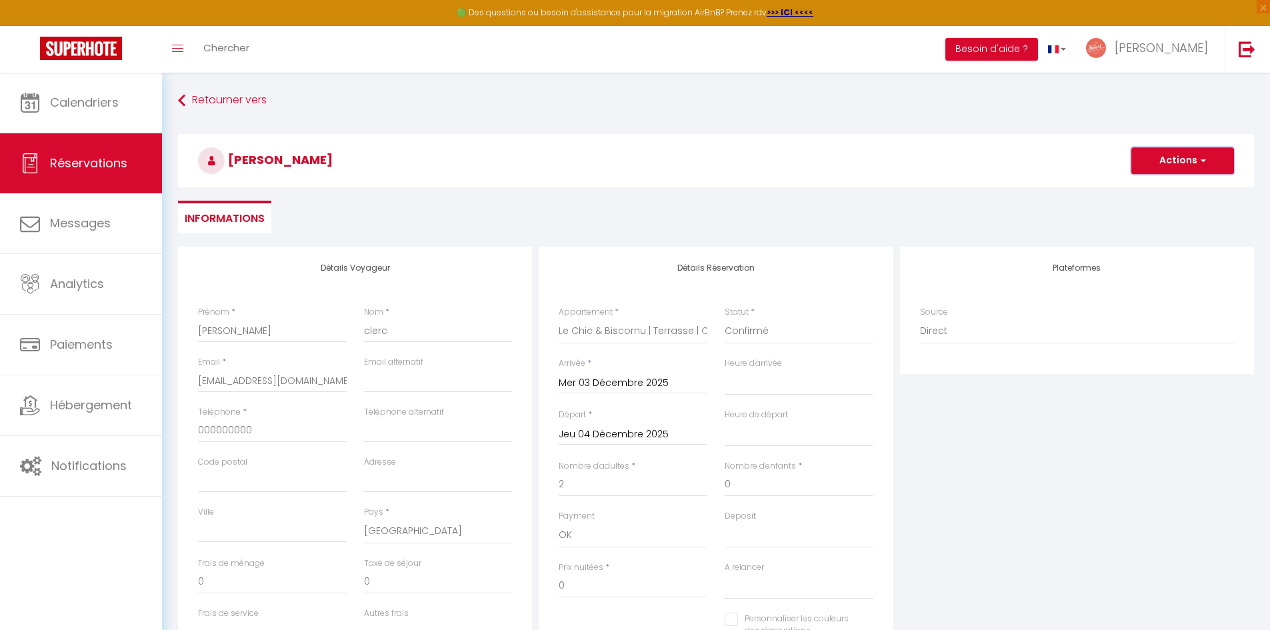
click at [1137, 168] on button "Actions" at bounding box center [1182, 160] width 103 height 27
click at [1135, 190] on link "Enregistrer" at bounding box center [1169, 189] width 105 height 17
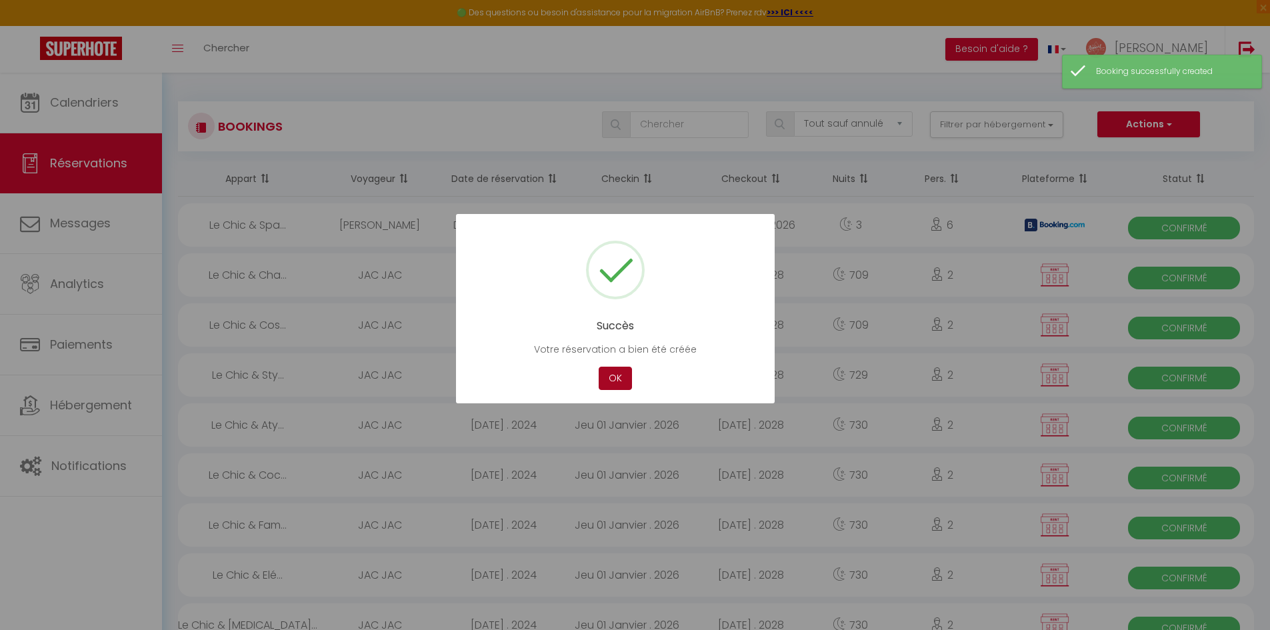
click at [609, 383] on button "OK" at bounding box center [615, 378] width 33 height 23
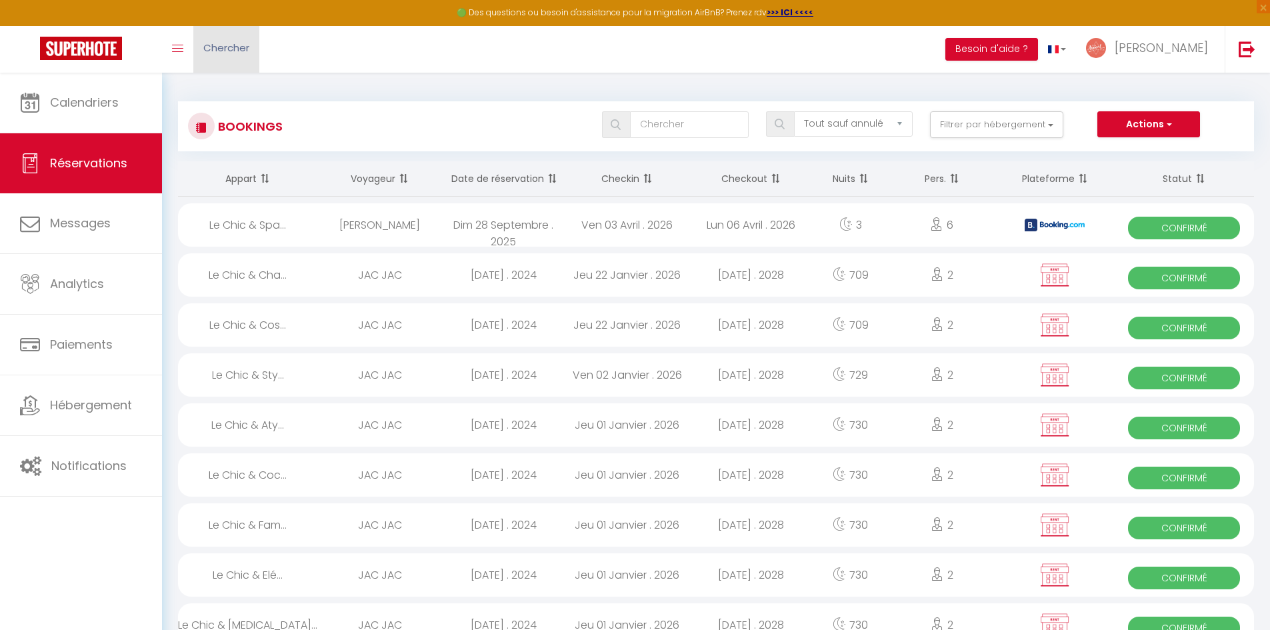
click at [244, 48] on span "Chercher" at bounding box center [226, 48] width 46 height 14
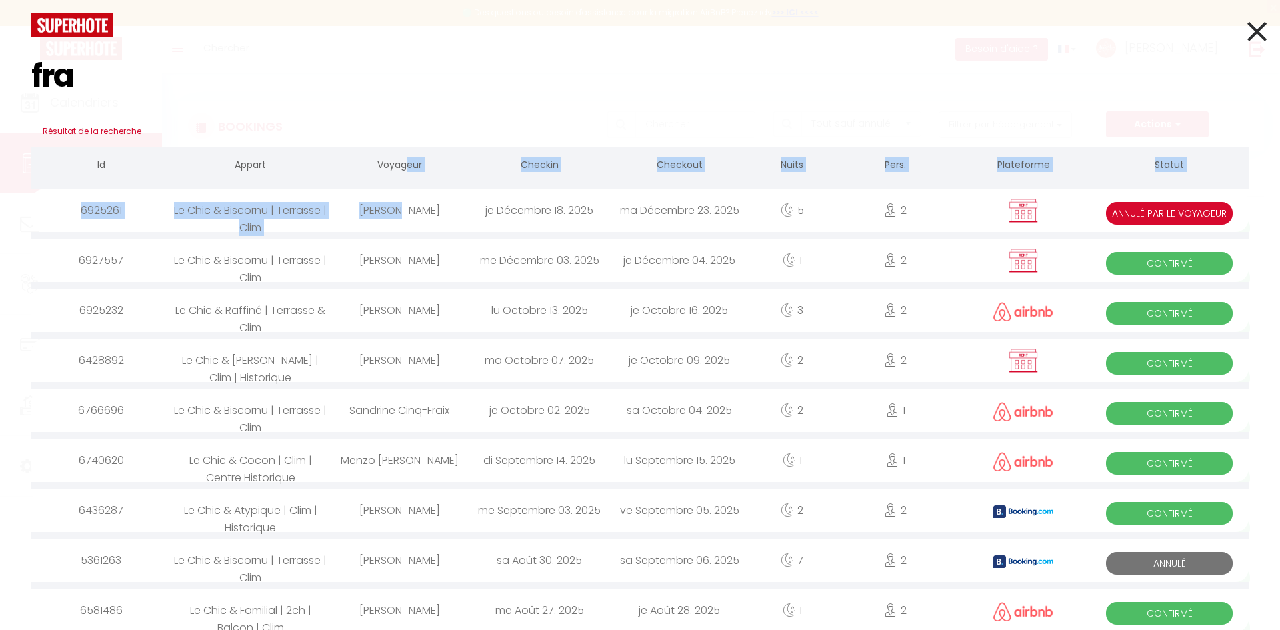
drag, startPoint x: 399, startPoint y: 215, endPoint x: 402, endPoint y: 139, distance: 75.4
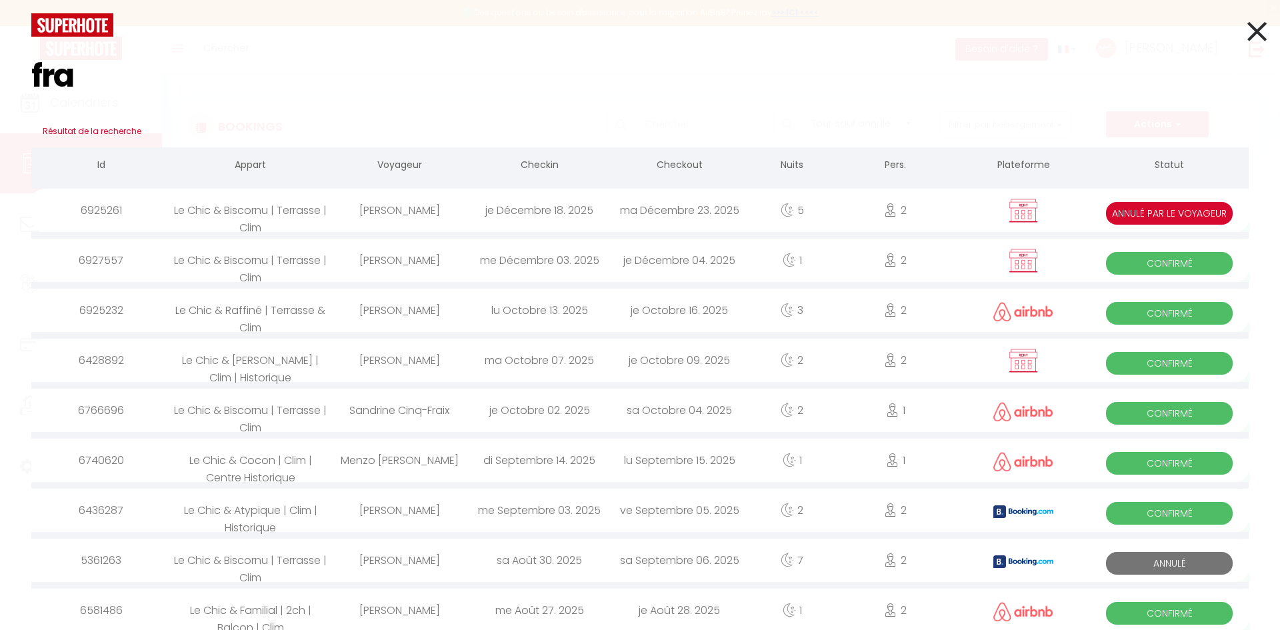
click at [397, 256] on div "[PERSON_NAME]" at bounding box center [399, 260] width 140 height 43
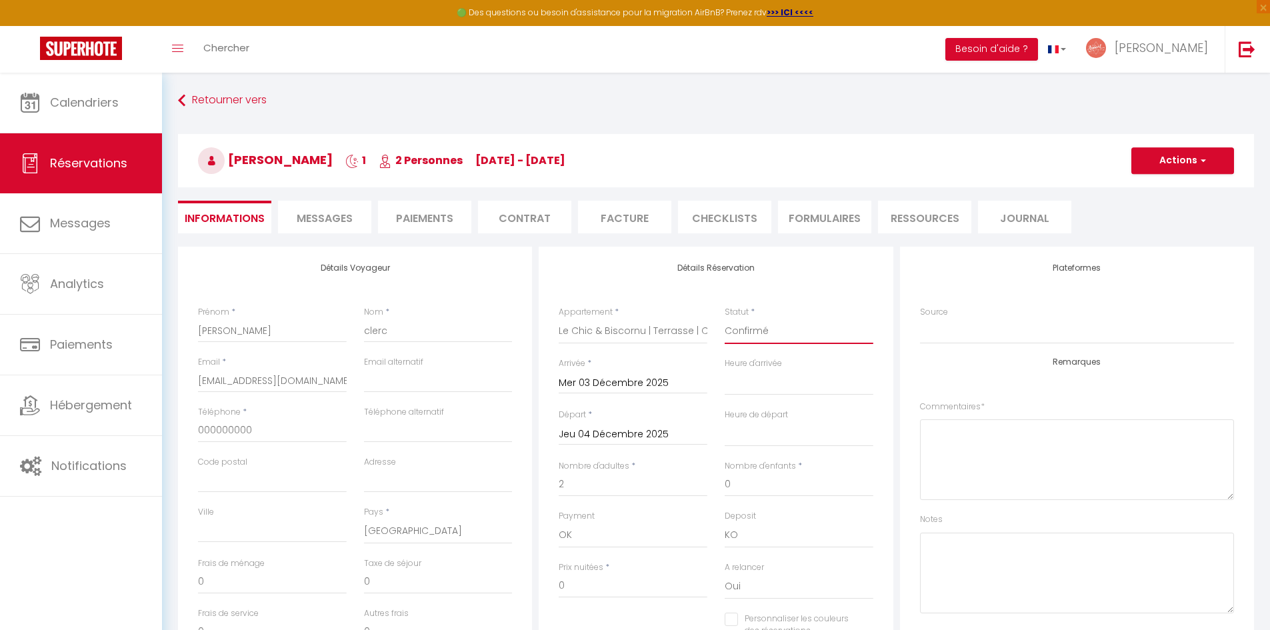
click at [821, 341] on select "Confirmé Non Confirmé [PERSON_NAME] par le voyageur No Show Request" at bounding box center [799, 331] width 149 height 25
click at [725, 319] on select "Confirmé Non Confirmé [PERSON_NAME] par le voyageur No Show Request" at bounding box center [799, 331] width 149 height 25
click at [887, 299] on div "Détails Réservation Appartement * Le Chic & Cocon | Clim | Centre Historique Le…" at bounding box center [716, 482] width 354 height 471
click at [841, 356] on div "Statut * Confirmé Non Confirmé Annulé Annulé par le voyageur No Show Request" at bounding box center [799, 331] width 166 height 51
click at [838, 335] on select "Confirmé Non Confirmé [PERSON_NAME] par le voyageur No Show Request" at bounding box center [799, 331] width 149 height 25
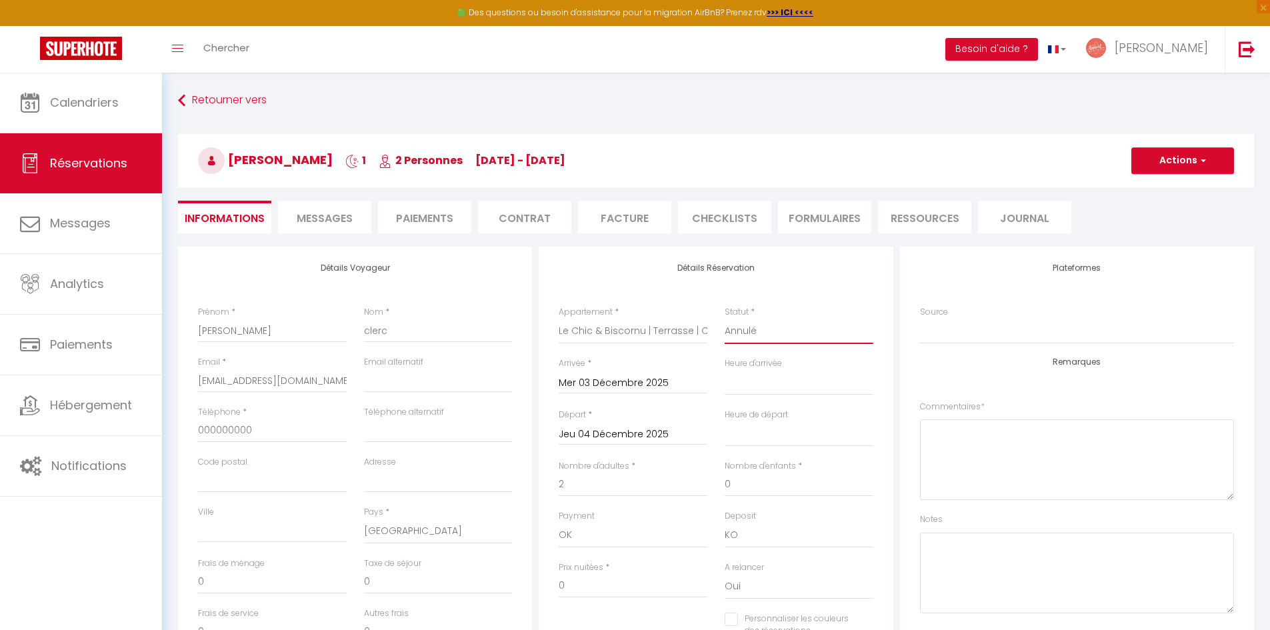
click at [725, 319] on select "Confirmé Non Confirmé [PERSON_NAME] par le voyageur No Show Request" at bounding box center [799, 331] width 149 height 25
click at [1171, 163] on button "Actions" at bounding box center [1182, 160] width 103 height 27
click at [1165, 185] on link "Enregistrer" at bounding box center [1169, 189] width 105 height 17
